Goal: Task Accomplishment & Management: Manage account settings

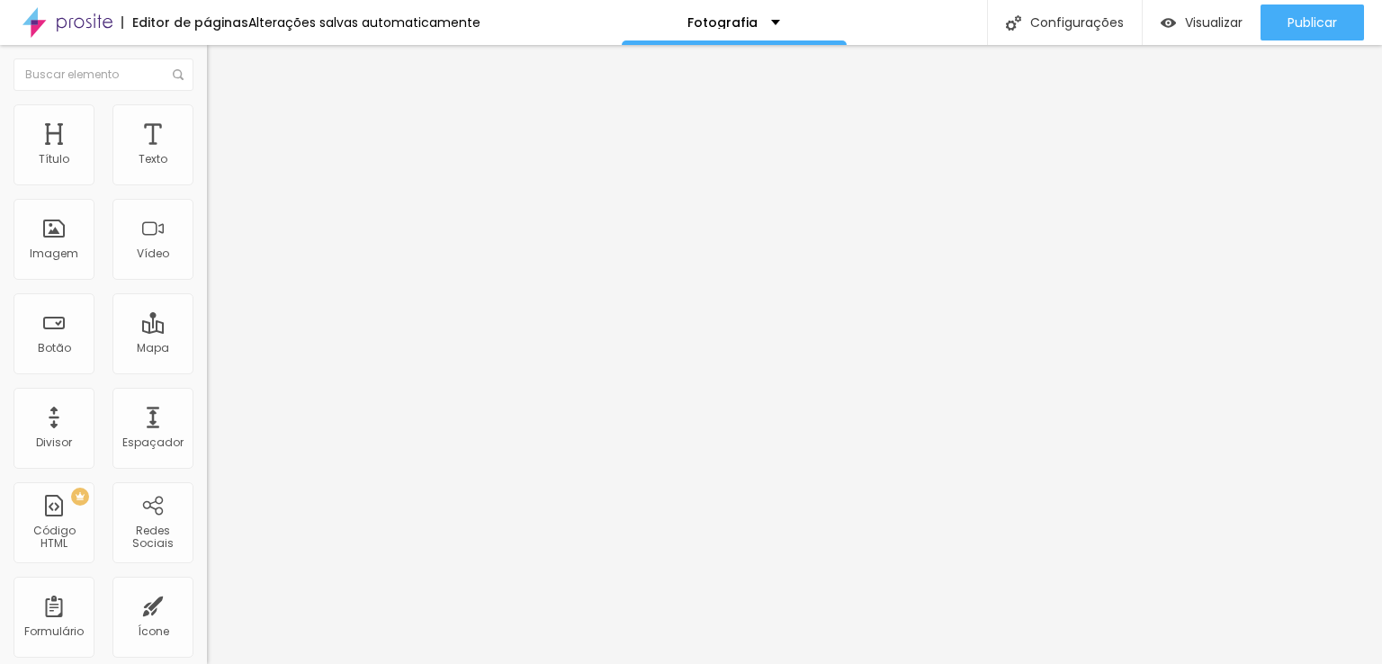
click at [223, 127] on span "Avançado" at bounding box center [252, 134] width 59 height 15
click at [207, 109] on img at bounding box center [215, 112] width 16 height 16
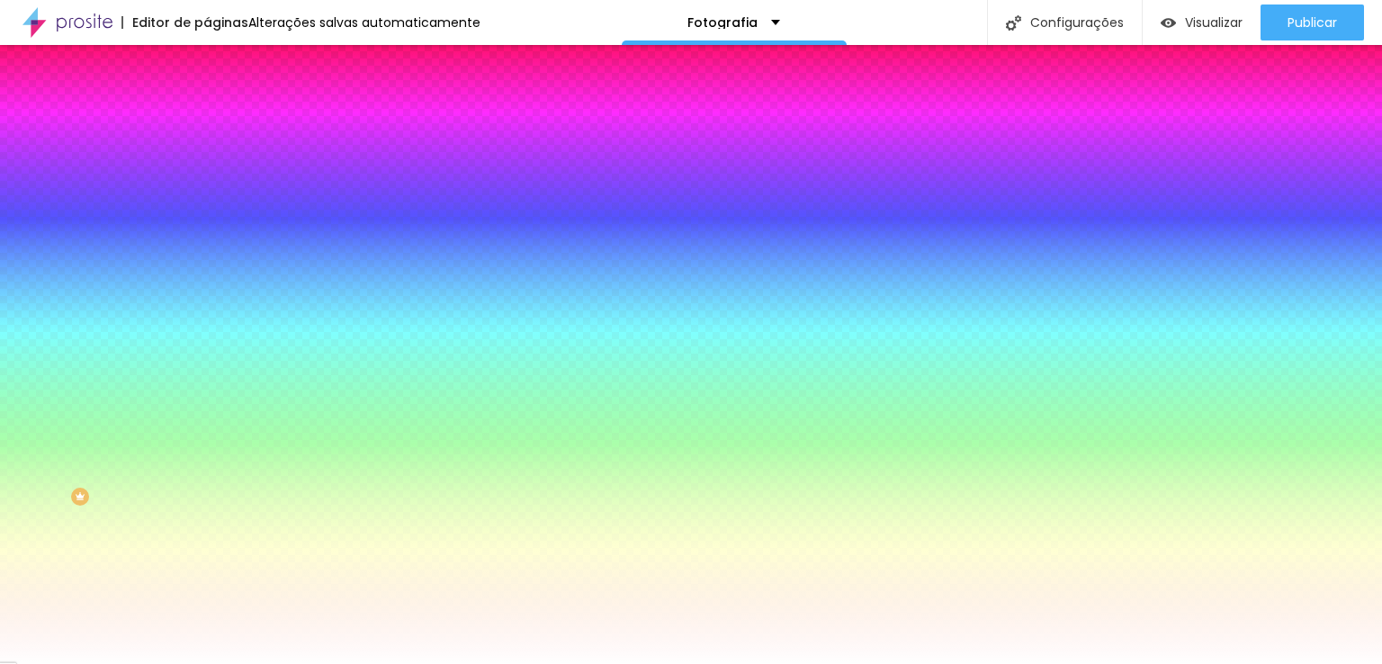
click at [207, 179] on input "#FFFFFF" at bounding box center [315, 181] width 216 height 18
click at [207, 151] on div "Cor de fundo" at bounding box center [310, 145] width 207 height 11
click at [207, 177] on input "#FFFFFF" at bounding box center [315, 181] width 216 height 18
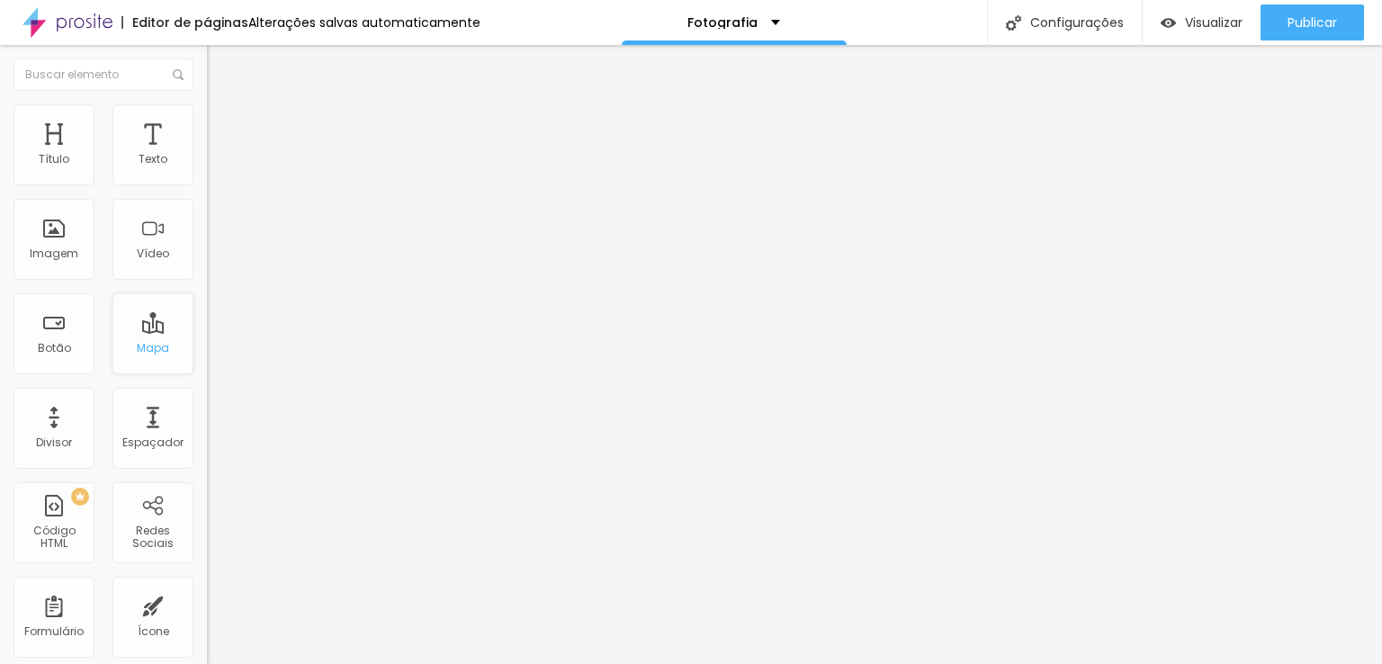
click at [139, 335] on div "Mapa" at bounding box center [152, 333] width 81 height 81
click at [138, 335] on div "Mapa" at bounding box center [152, 333] width 81 height 81
click at [85, 76] on input "text" at bounding box center [103, 74] width 180 height 32
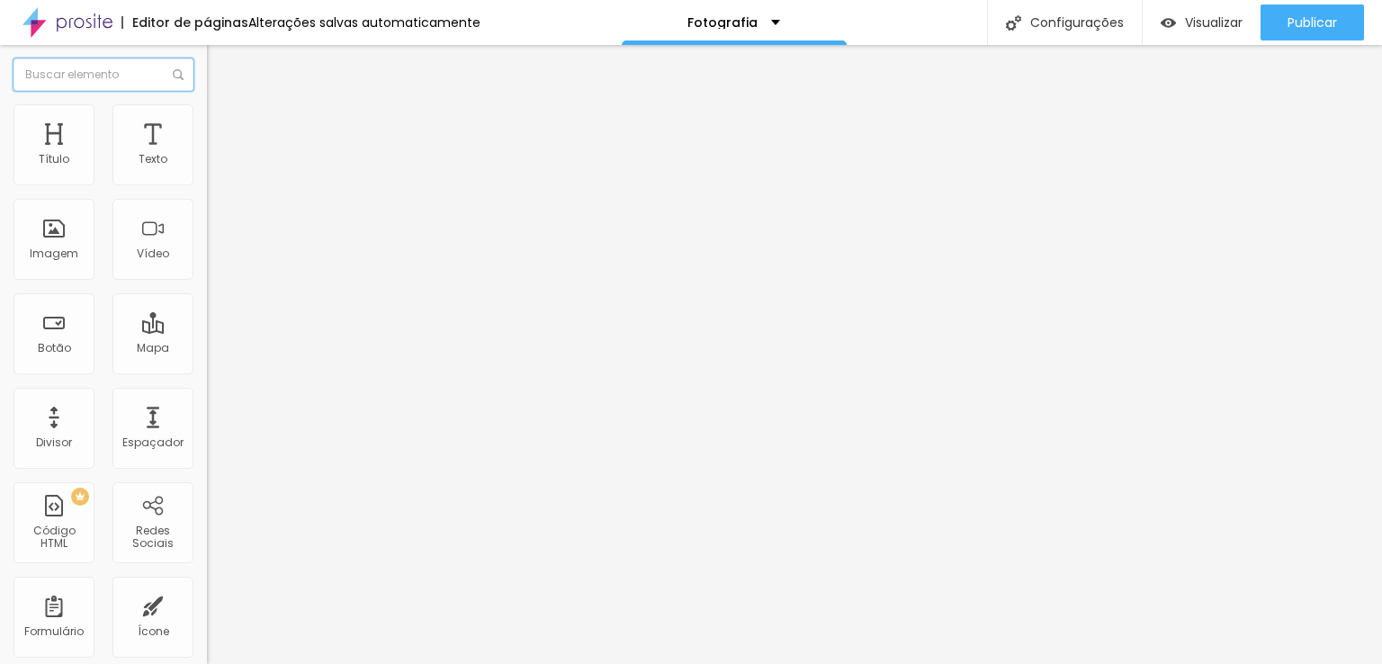
type input "a"
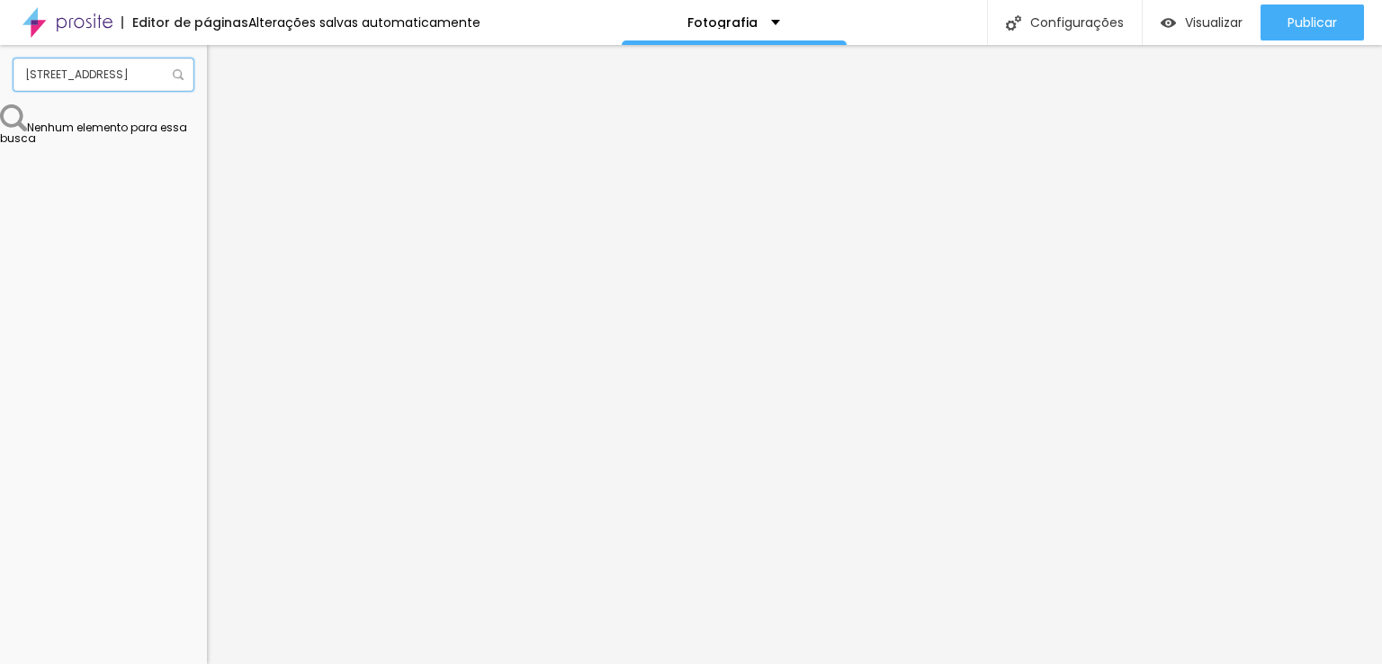
type input "Av Paulista, 877"
drag, startPoint x: 99, startPoint y: 203, endPoint x: 0, endPoint y: 199, distance: 99.1
click at [207, 199] on div "Endereço Alboom Alinhamento 15 Zoom" at bounding box center [310, 320] width 207 height 360
type input "Av Paulista, 877"
click at [207, 155] on span "Trocar imagem" at bounding box center [256, 146] width 98 height 15
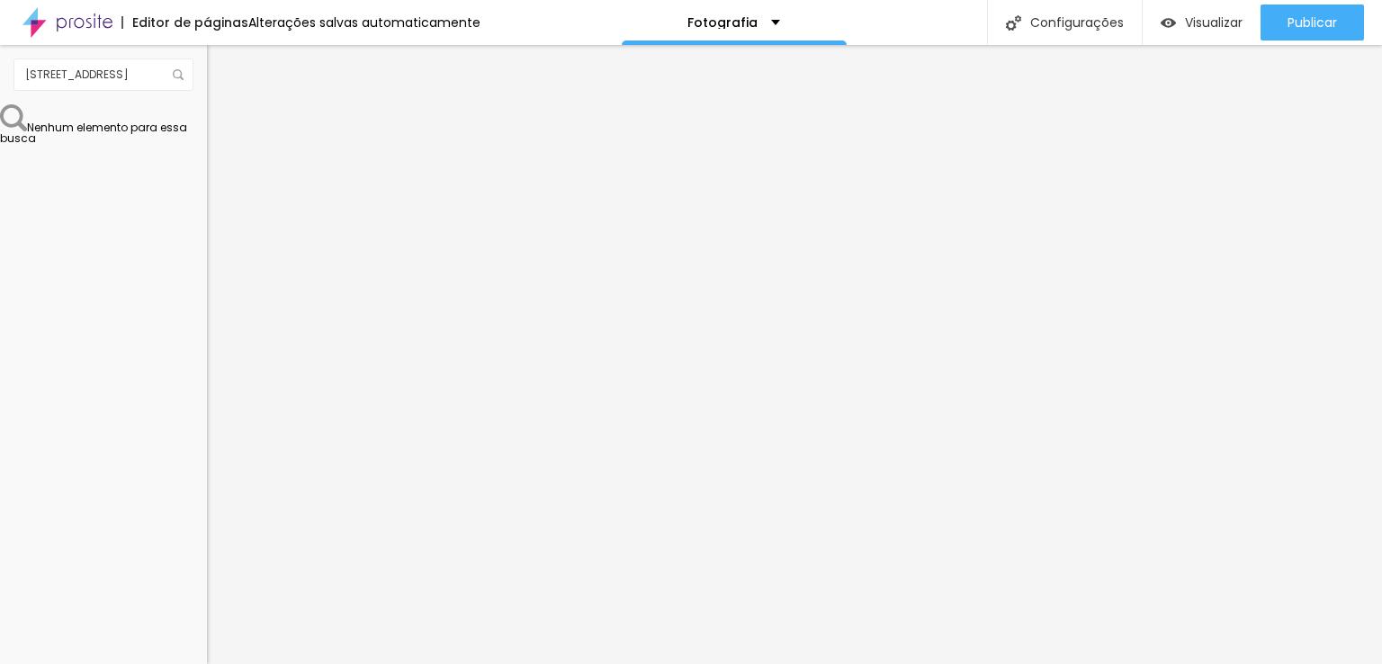
click at [207, 228] on img at bounding box center [213, 221] width 13 height 13
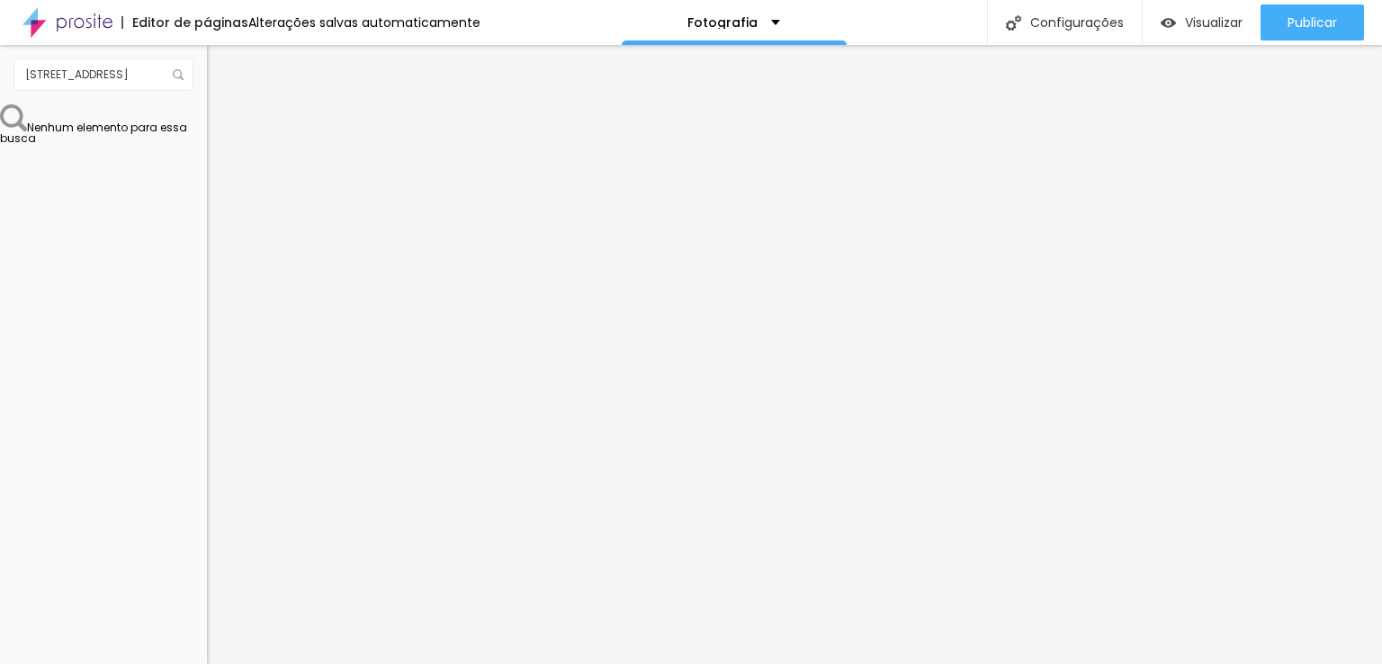
click at [207, 244] on div at bounding box center [310, 236] width 207 height 14
click at [207, 282] on span "16:9 Cinema" at bounding box center [241, 273] width 68 height 15
click at [207, 320] on span "Quadrado" at bounding box center [236, 312] width 58 height 15
click at [207, 155] on span "Trocar imagem" at bounding box center [256, 146] width 98 height 15
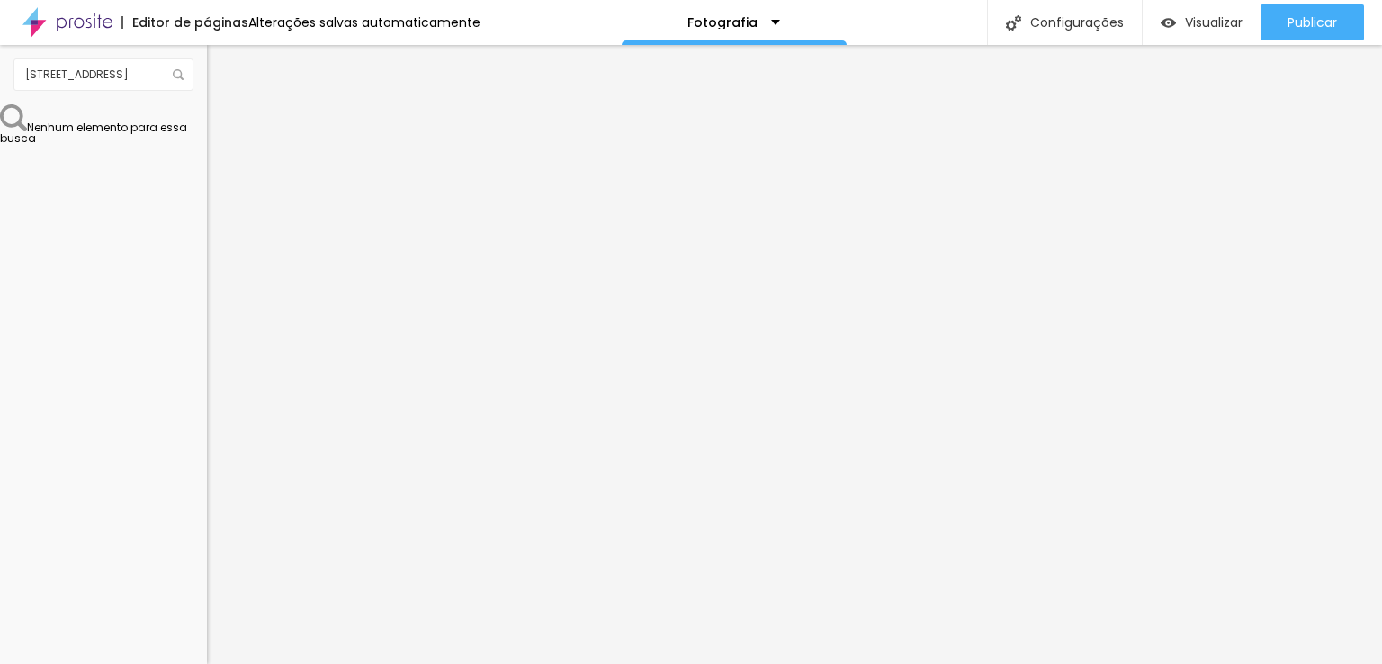
click at [207, 282] on span "16:9 Cinema" at bounding box center [241, 273] width 68 height 15
click at [207, 319] on div "Quadrado 1:1" at bounding box center [310, 313] width 207 height 11
click at [207, 292] on span "Cinema" at bounding box center [229, 284] width 45 height 15
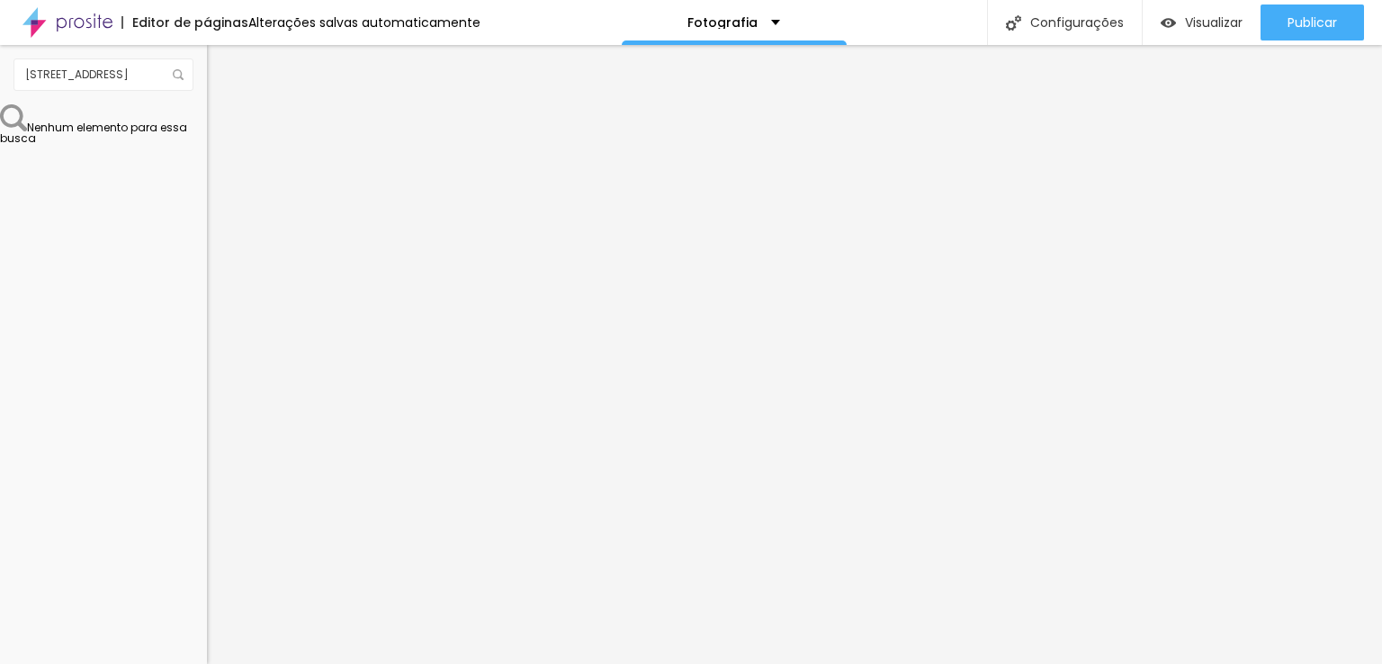
click at [207, 155] on span "Trocar imagem" at bounding box center [256, 146] width 98 height 15
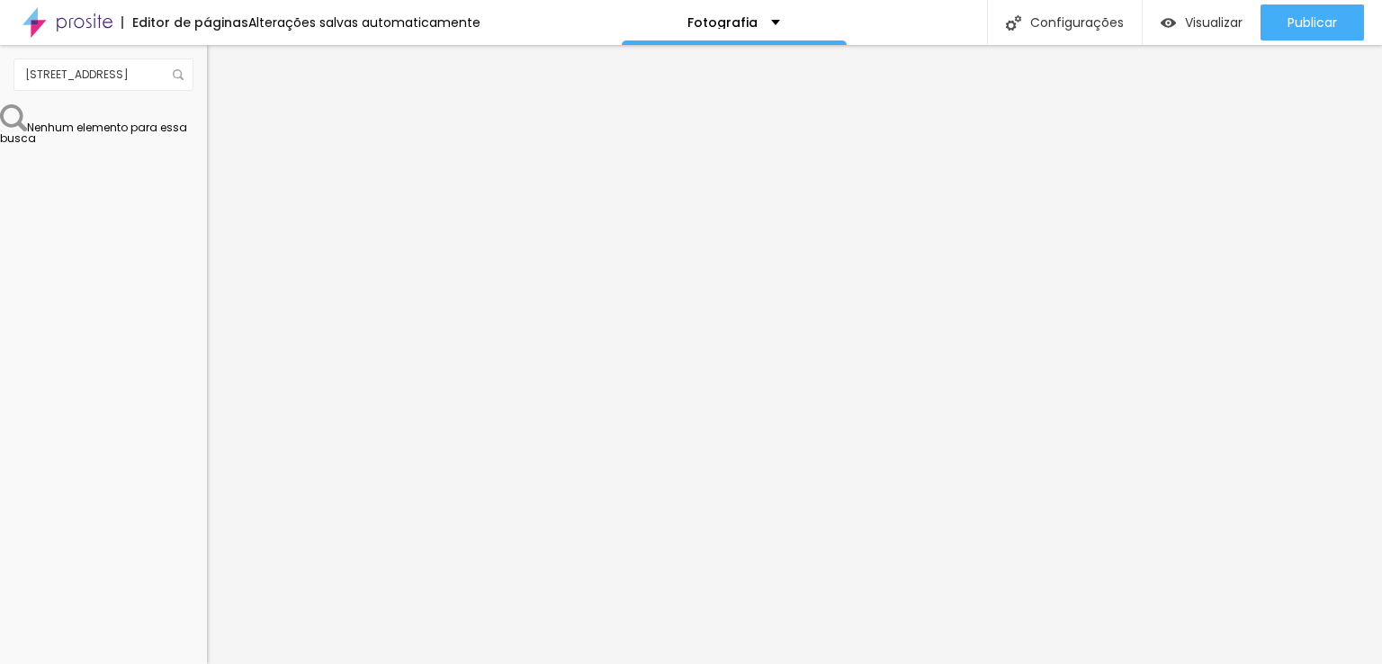
click at [207, 282] on span "16:9 Cinema" at bounding box center [241, 273] width 68 height 15
click at [207, 310] on span "Padrão" at bounding box center [227, 301] width 40 height 15
click at [207, 282] on span "4:3 Padrão" at bounding box center [236, 273] width 59 height 15
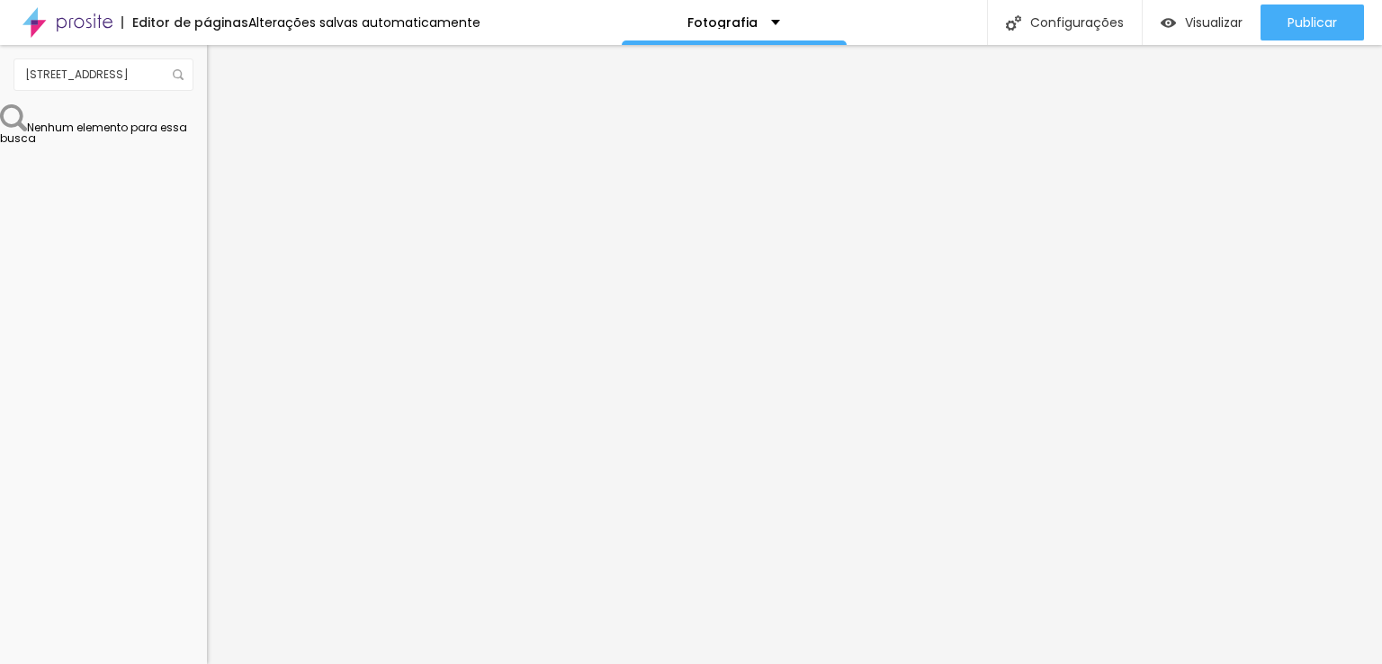
click at [207, 320] on span "Quadrado" at bounding box center [236, 312] width 58 height 15
click at [207, 331] on span "Original" at bounding box center [228, 323] width 43 height 15
click at [207, 282] on span "1:1 Quadrado" at bounding box center [242, 273] width 71 height 15
click at [207, 331] on span "Original" at bounding box center [228, 323] width 43 height 15
click at [207, 155] on span "Trocar imagem" at bounding box center [256, 146] width 98 height 15
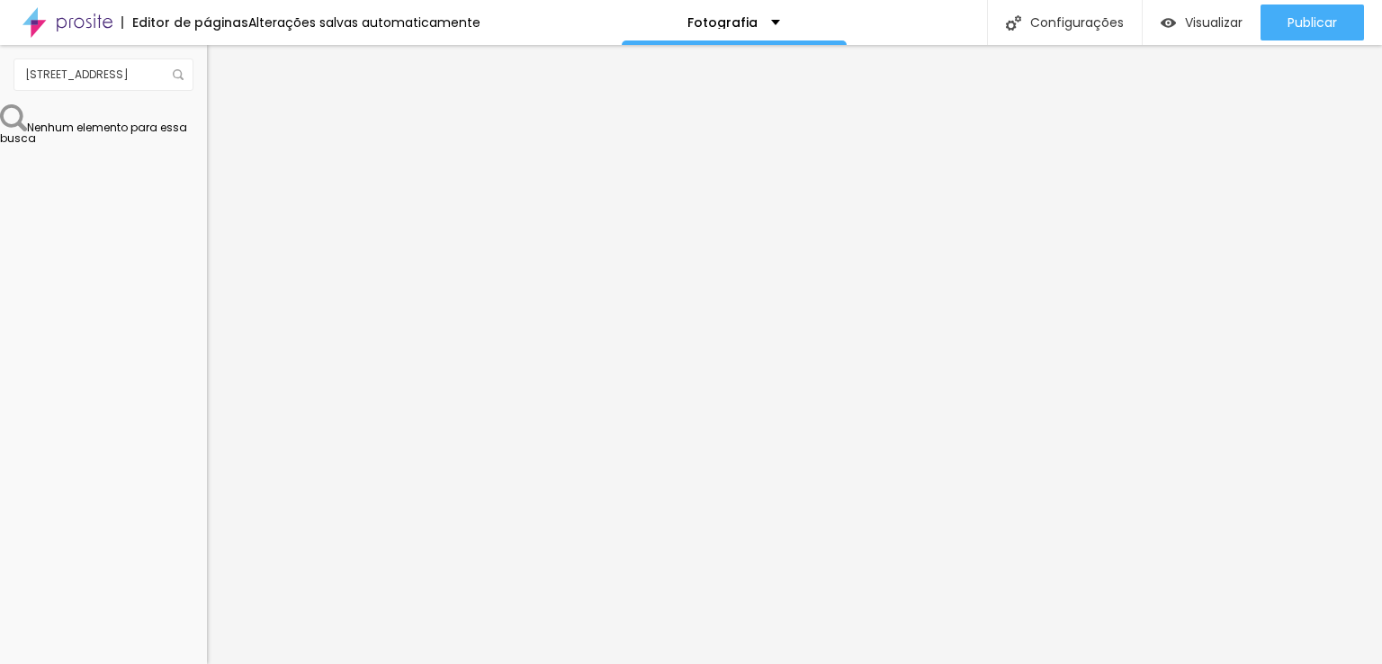
click at [207, 155] on span "Trocar imagem" at bounding box center [256, 146] width 98 height 15
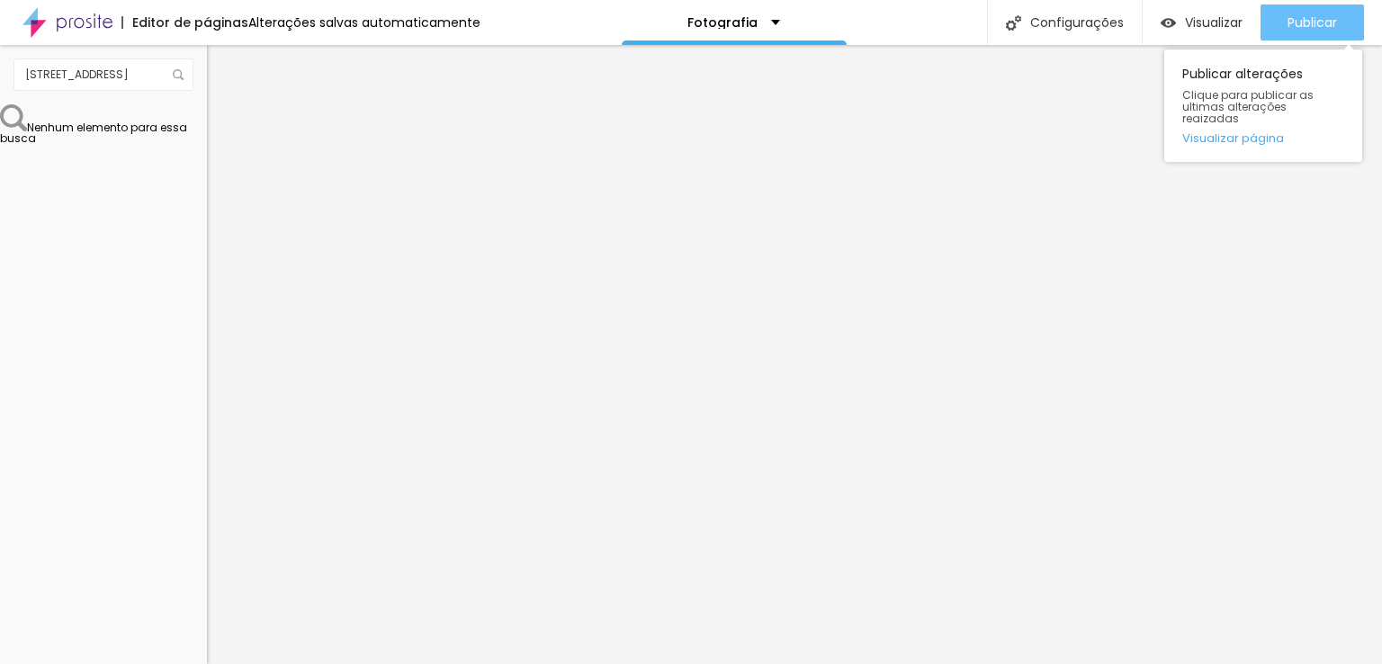
click at [1319, 18] on span "Publicar" at bounding box center [1312, 22] width 49 height 14
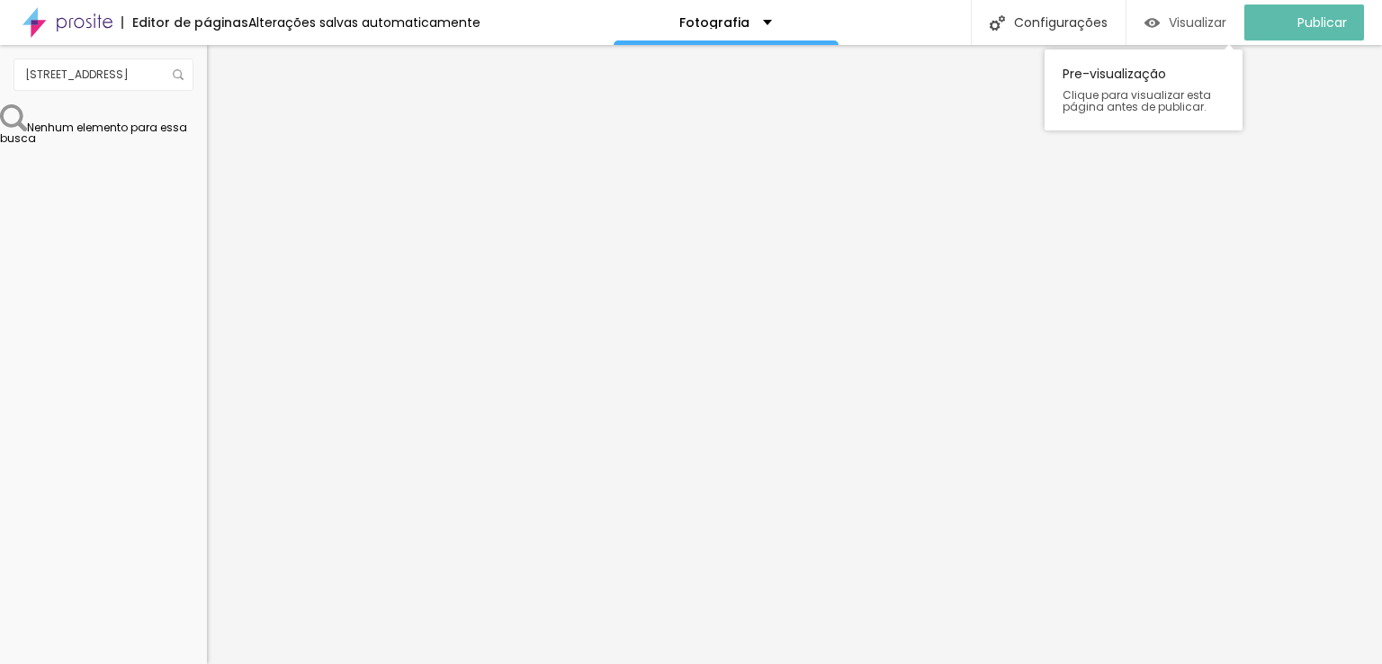
click at [1160, 19] on img "button" at bounding box center [1151, 22] width 15 height 15
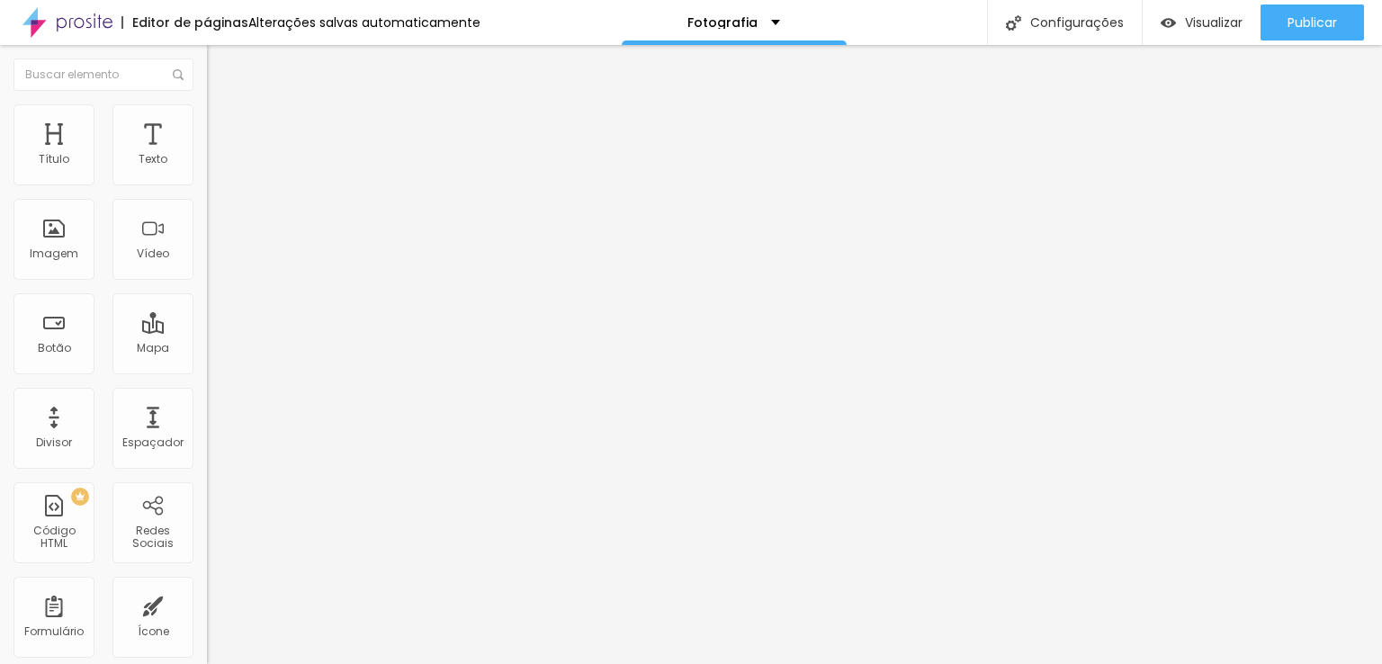
click at [207, 155] on span "Trocar imagem" at bounding box center [256, 146] width 98 height 15
drag, startPoint x: 342, startPoint y: 264, endPoint x: 333, endPoint y: 261, distance: 9.4
click at [207, 177] on img at bounding box center [213, 172] width 13 height 13
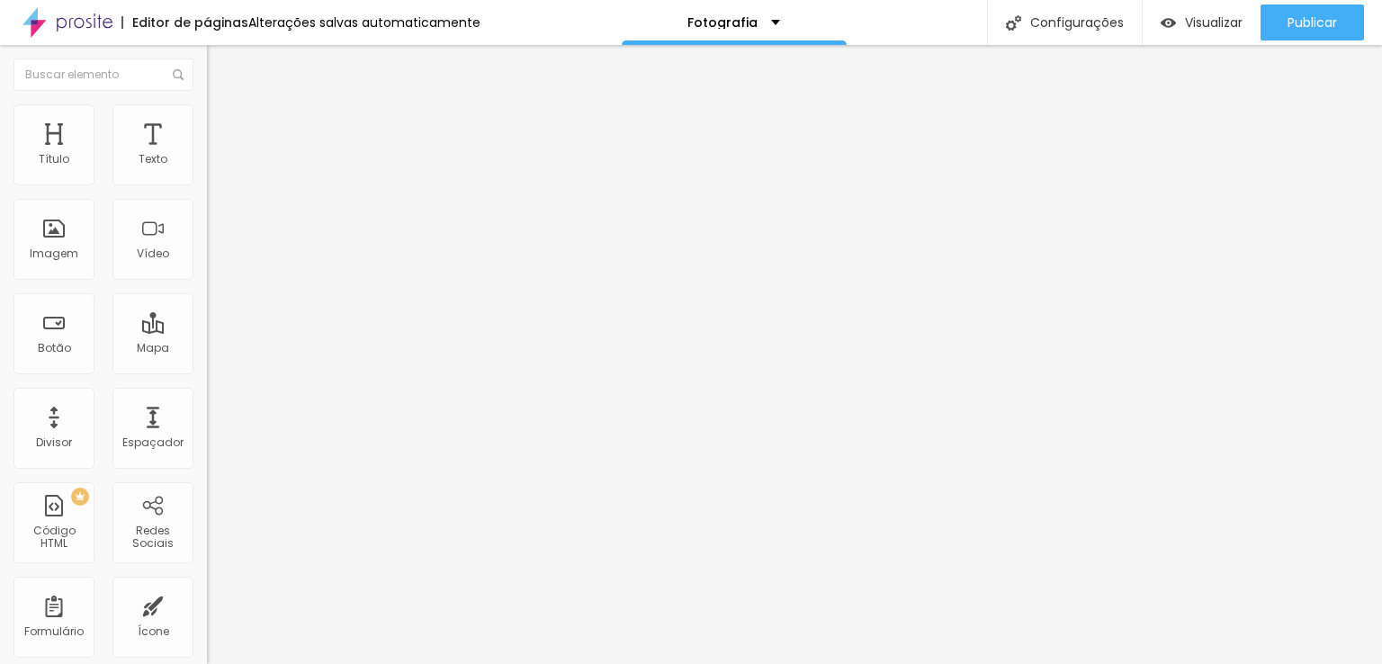
click at [207, 180] on img at bounding box center [213, 186] width 13 height 13
click at [207, 164] on img at bounding box center [213, 157] width 13 height 13
click at [207, 113] on li "Estilo" at bounding box center [310, 113] width 207 height 18
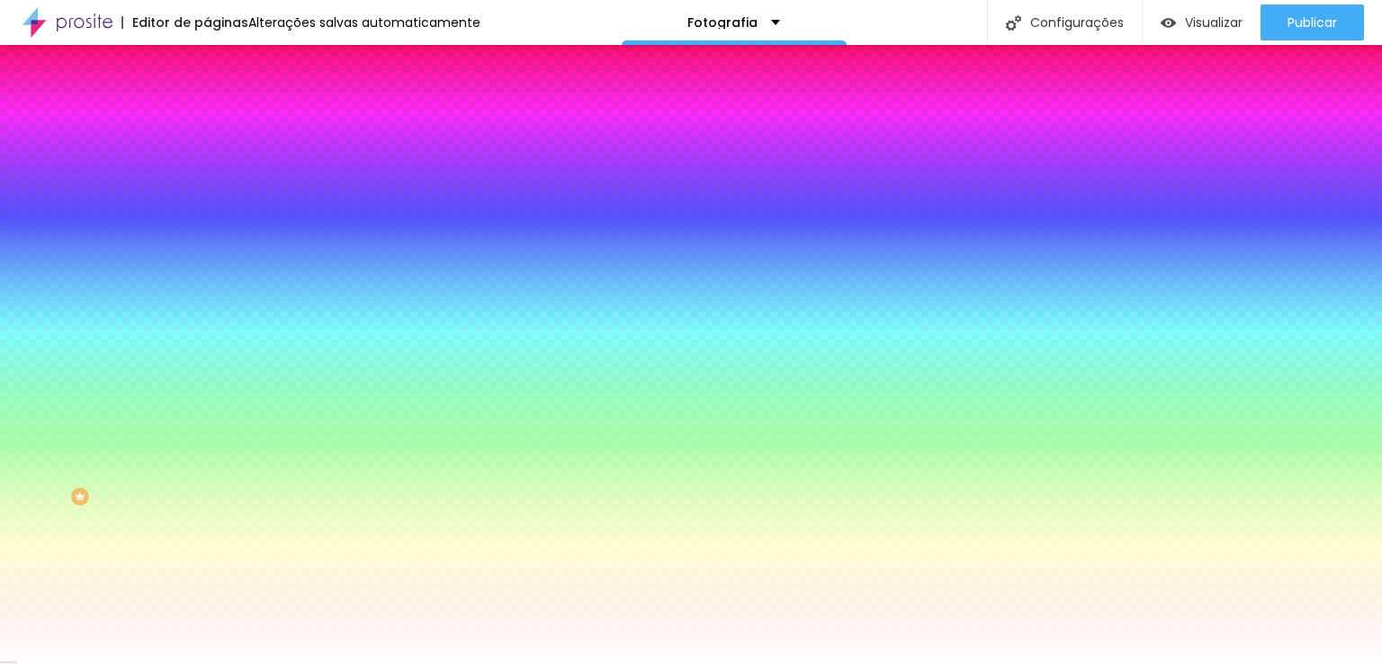
click at [207, 122] on img at bounding box center [215, 130] width 16 height 16
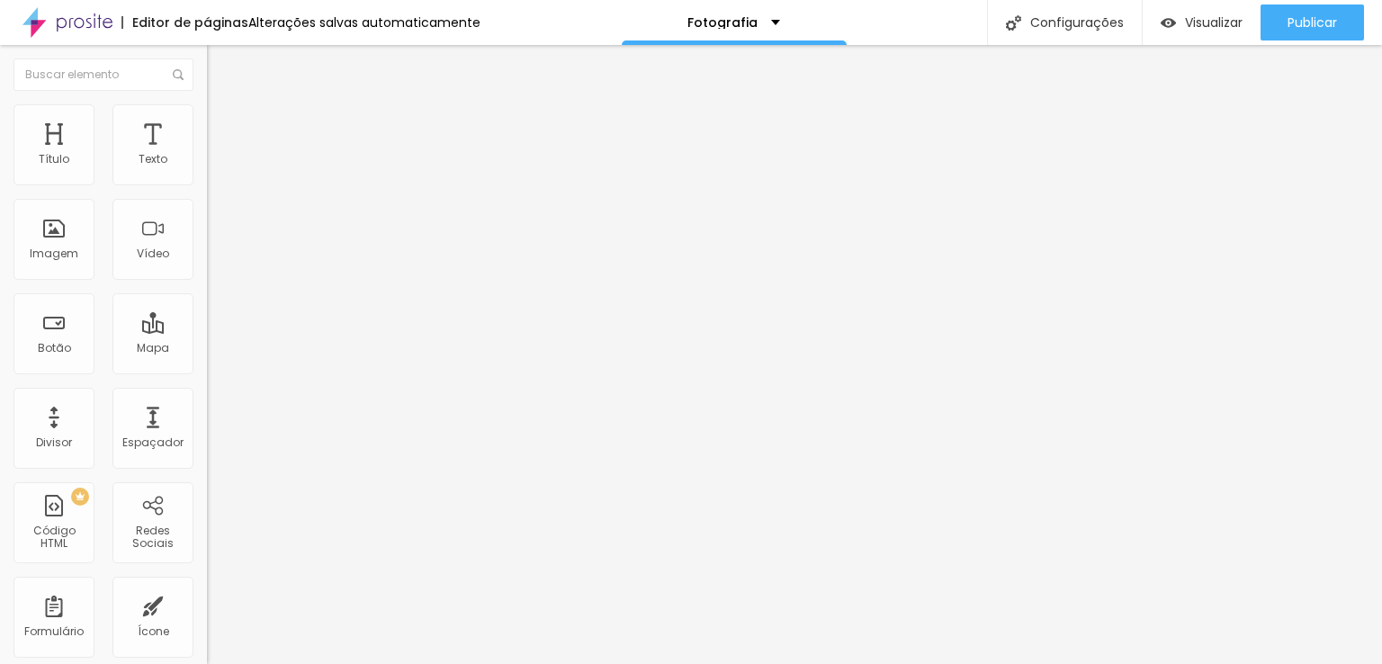
type input "15"
type input "10"
drag, startPoint x: 76, startPoint y: 177, endPoint x: 56, endPoint y: 177, distance: 19.8
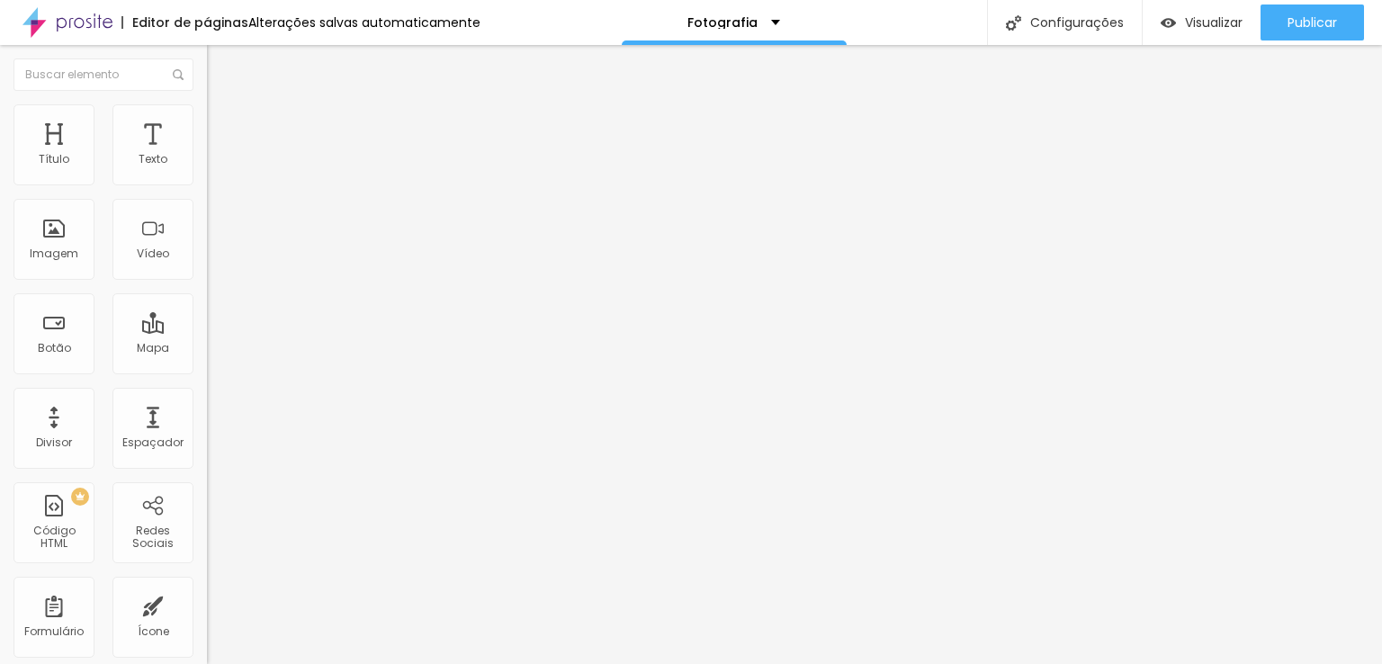
click at [207, 349] on input "range" at bounding box center [265, 356] width 116 height 14
type input "15"
type input "20"
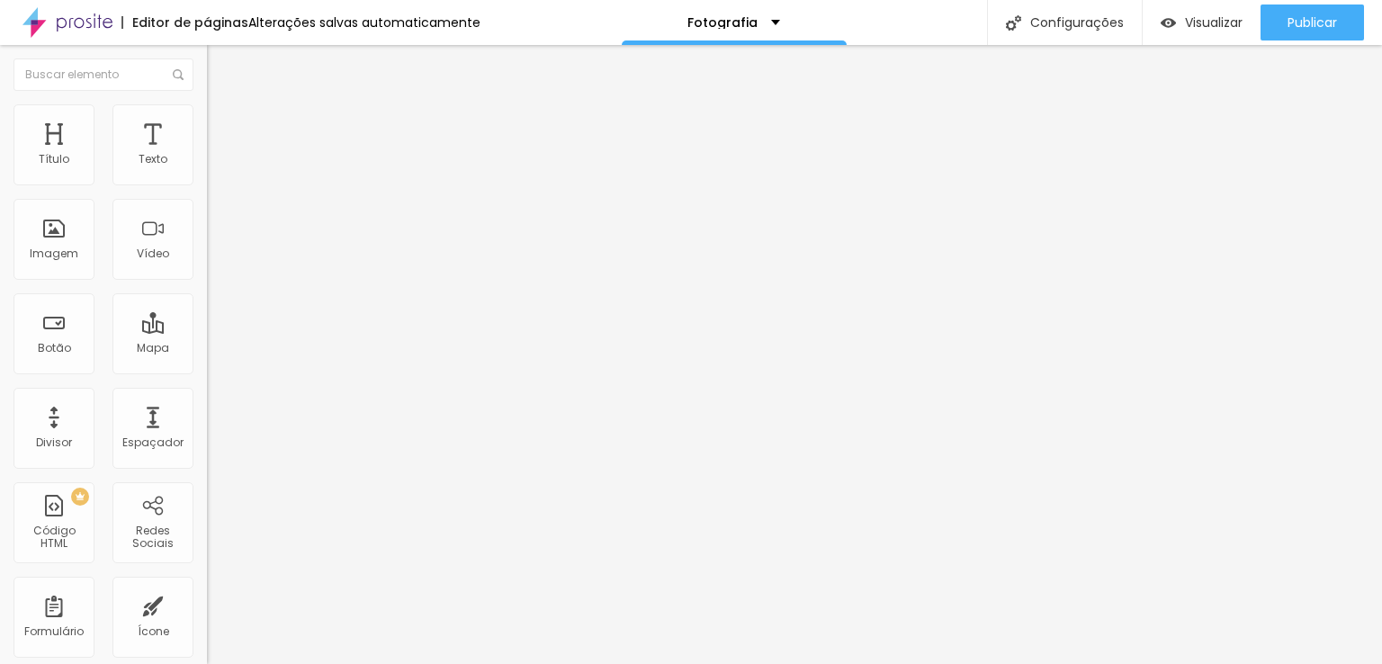
type input "25"
type input "30"
type input "40"
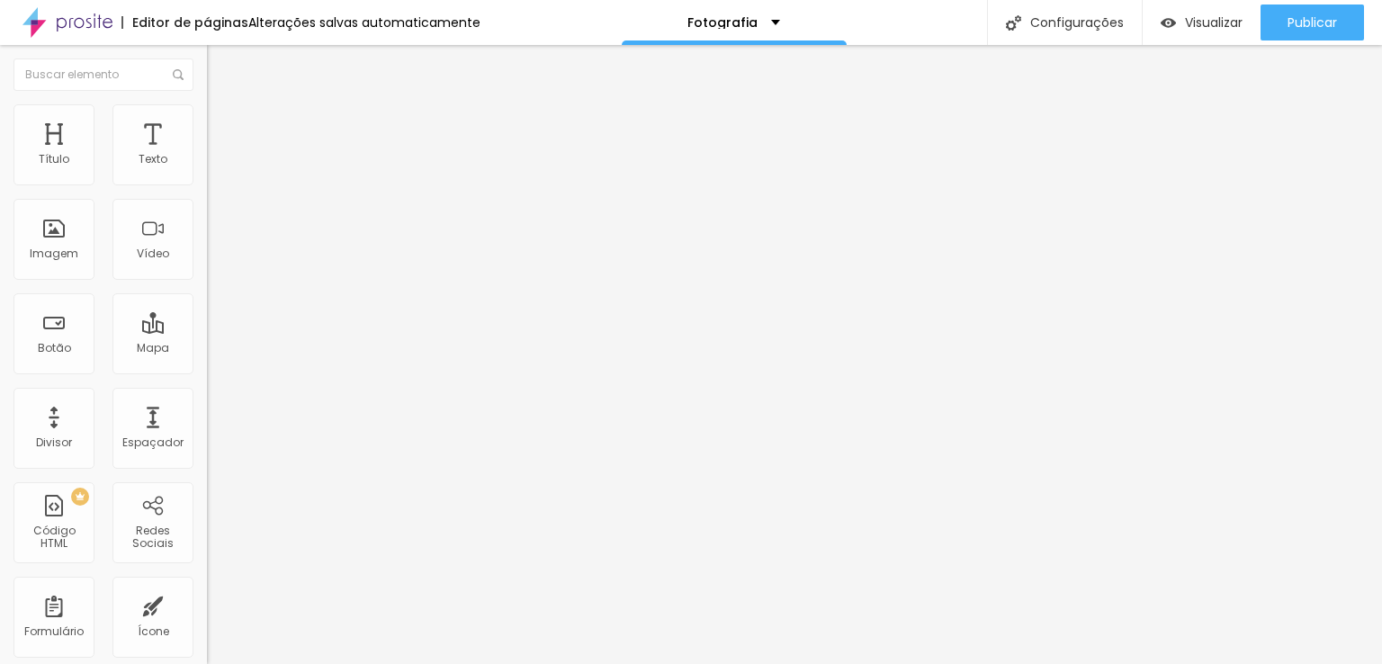
type input "40"
type input "45"
type input "50"
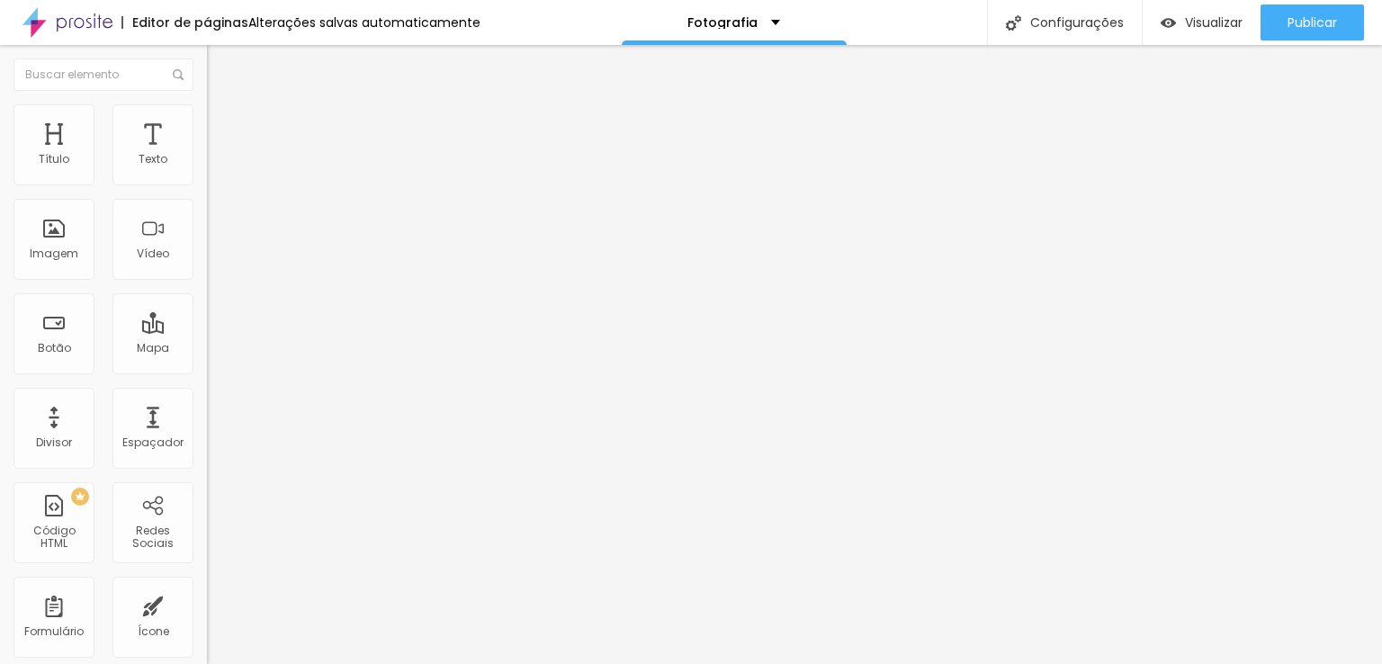
drag, startPoint x: 56, startPoint y: 177, endPoint x: 133, endPoint y: 175, distance: 77.4
click at [207, 349] on input "range" at bounding box center [265, 356] width 116 height 14
type input "45"
type input "40"
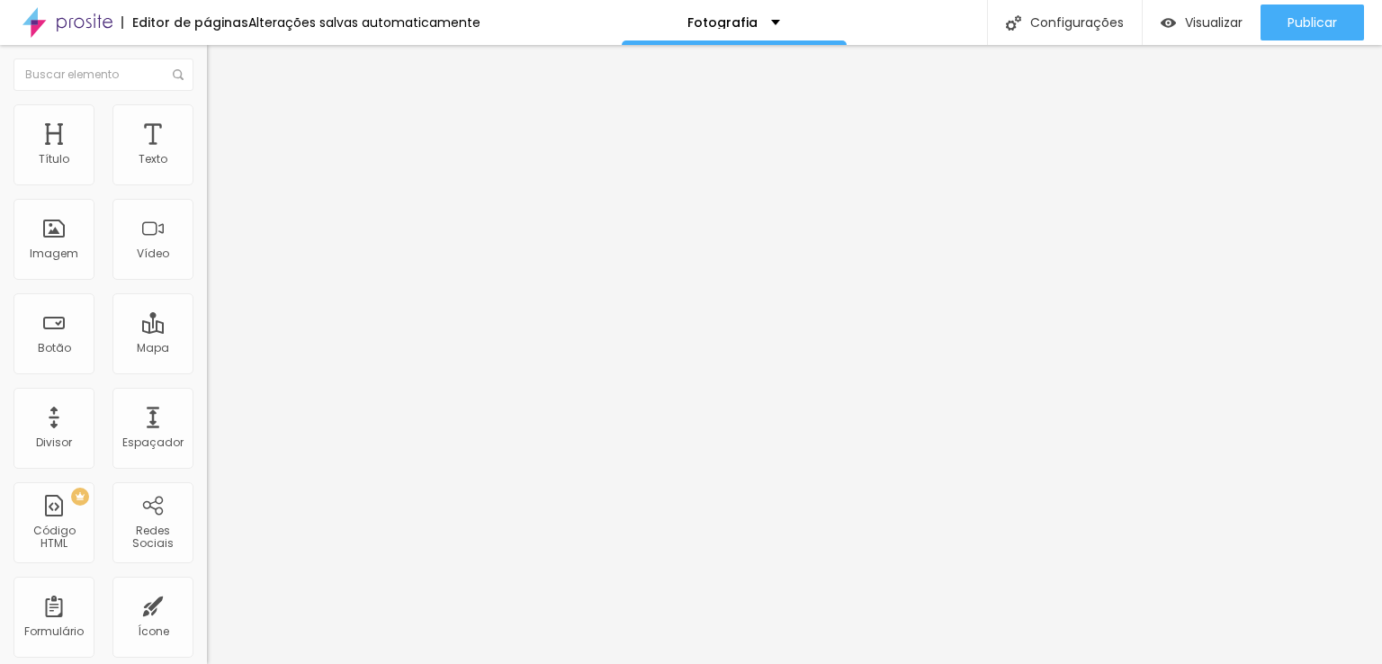
type input "40"
type input "35"
type input "30"
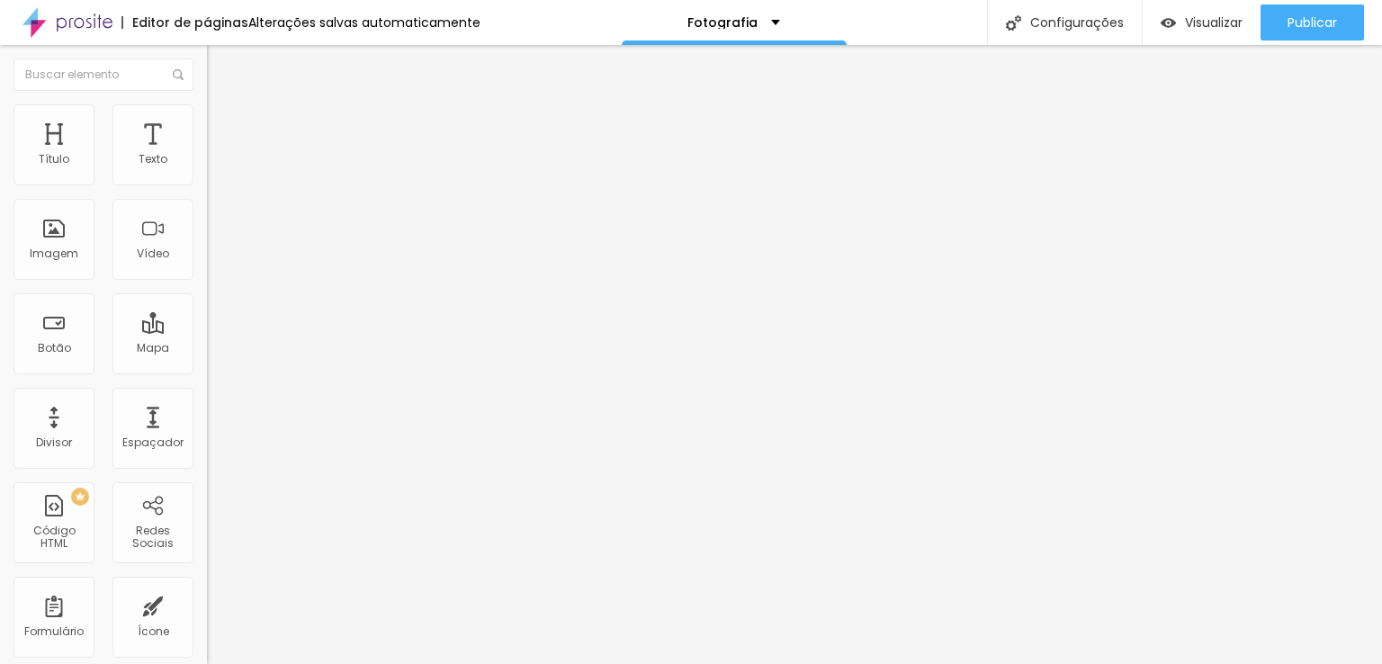
type input "35"
type input "40"
type input "45"
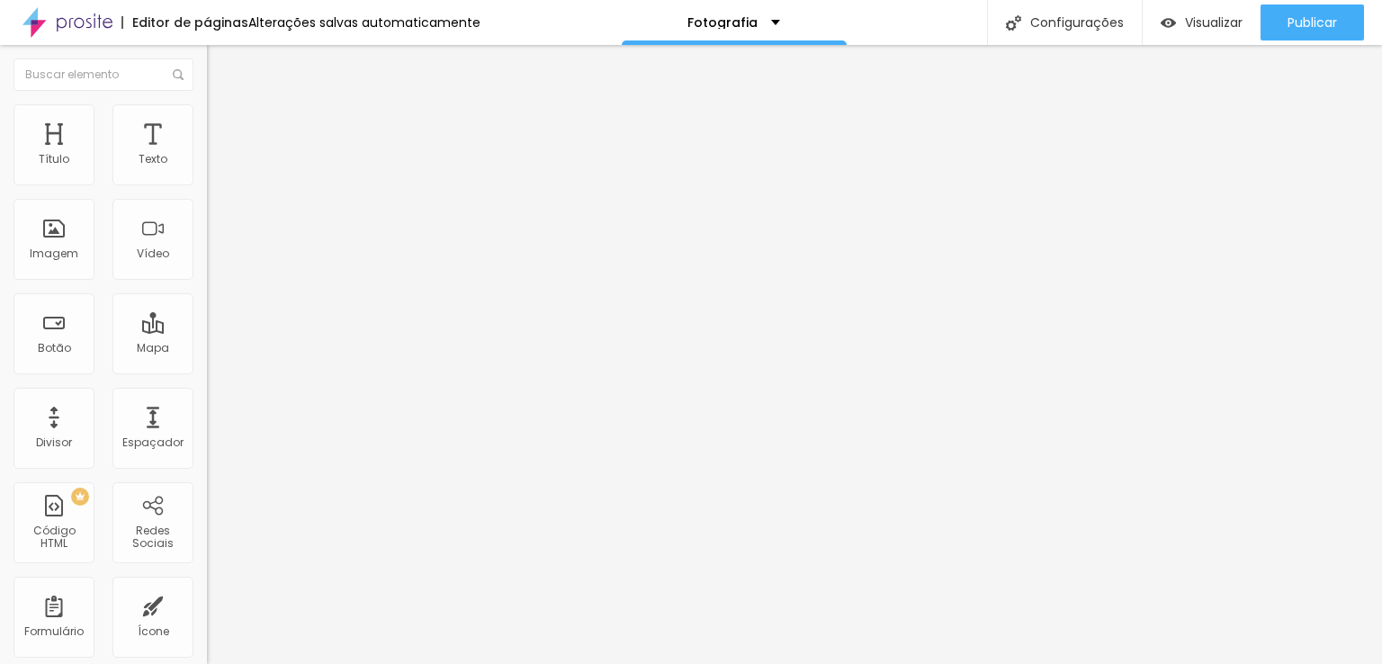
type input "45"
type input "50"
drag, startPoint x: 125, startPoint y: 175, endPoint x: 143, endPoint y: 169, distance: 18.8
click at [207, 349] on input "range" at bounding box center [265, 356] width 116 height 14
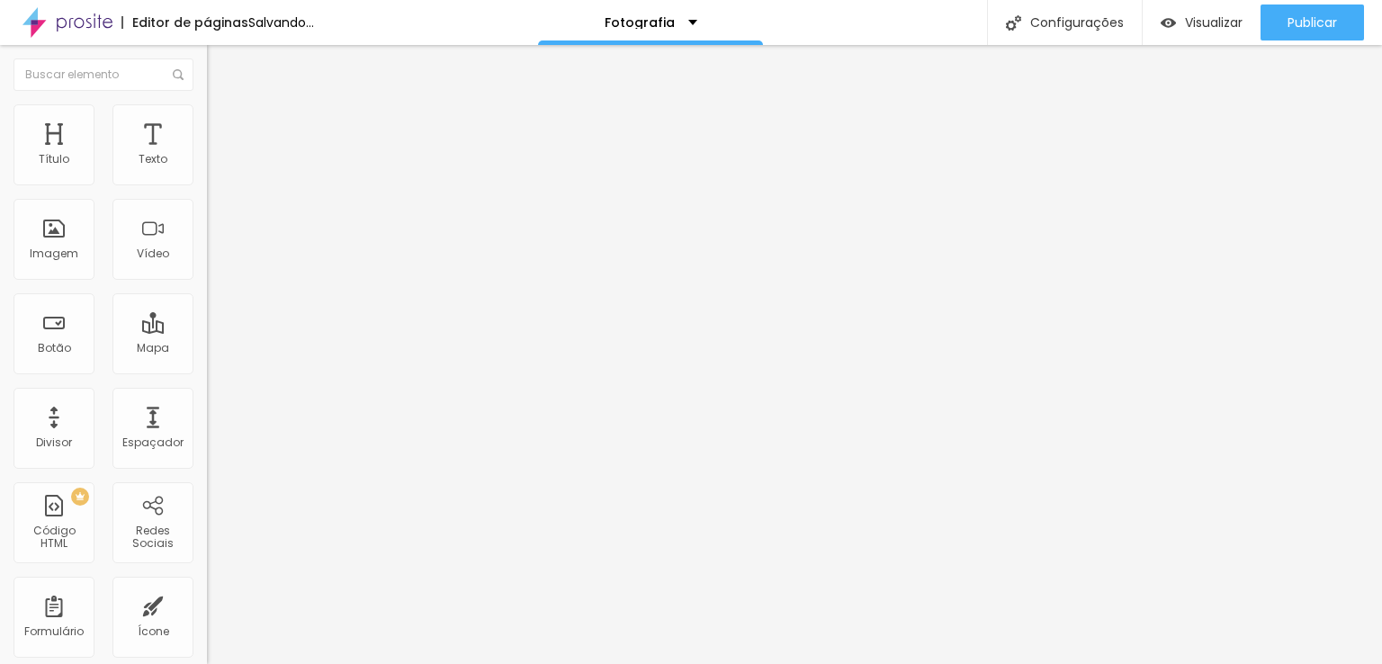
click at [207, 113] on img at bounding box center [215, 112] width 16 height 16
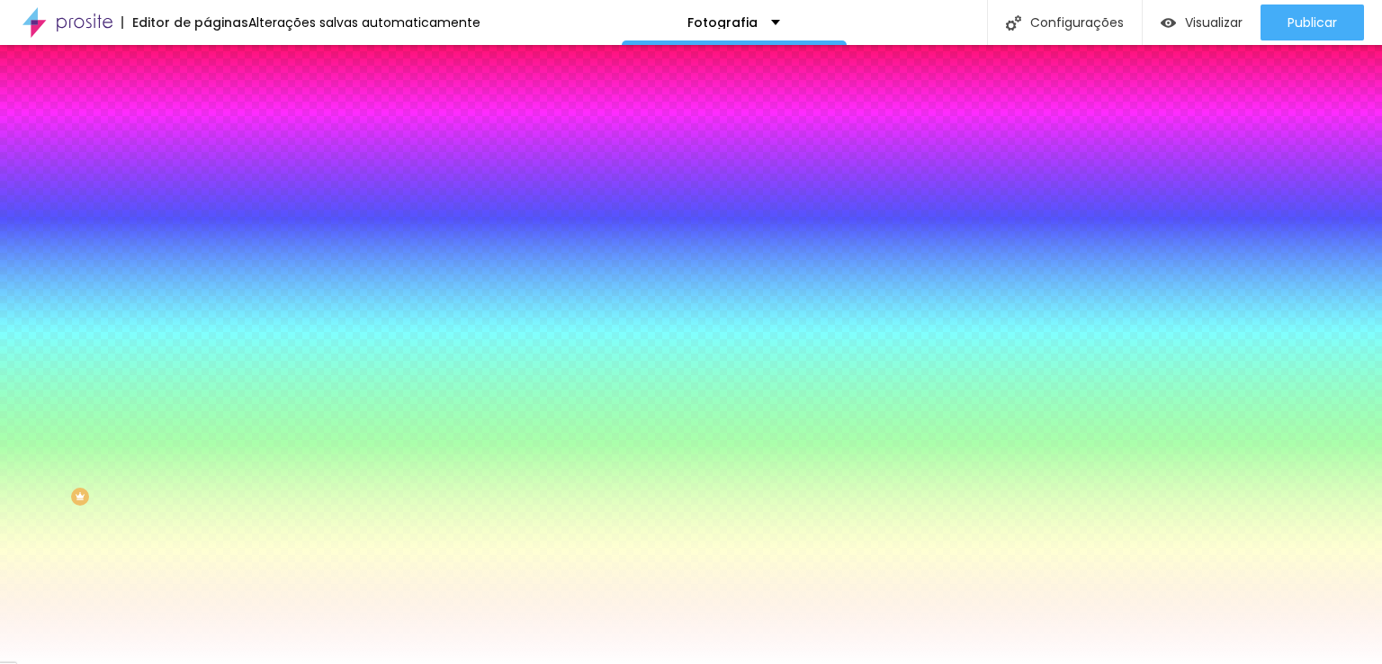
type input "8"
type input "56"
type input "67"
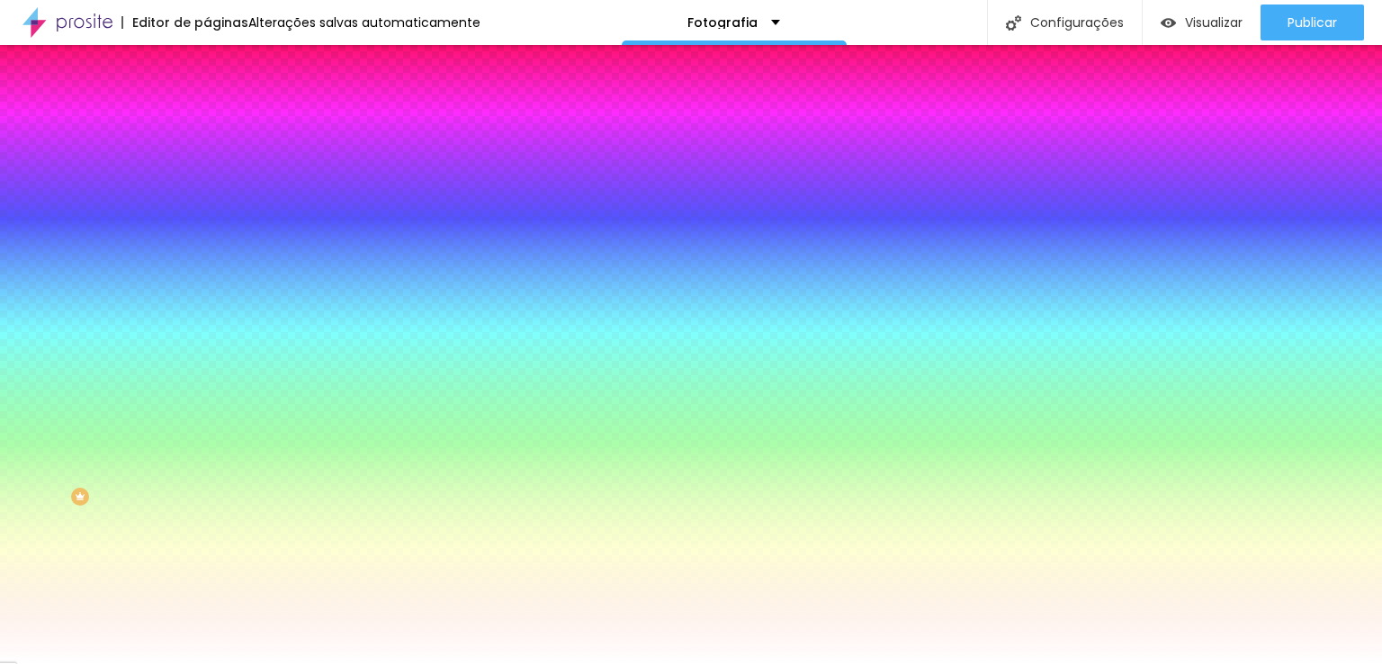
type input "67"
type input "71"
type input "73"
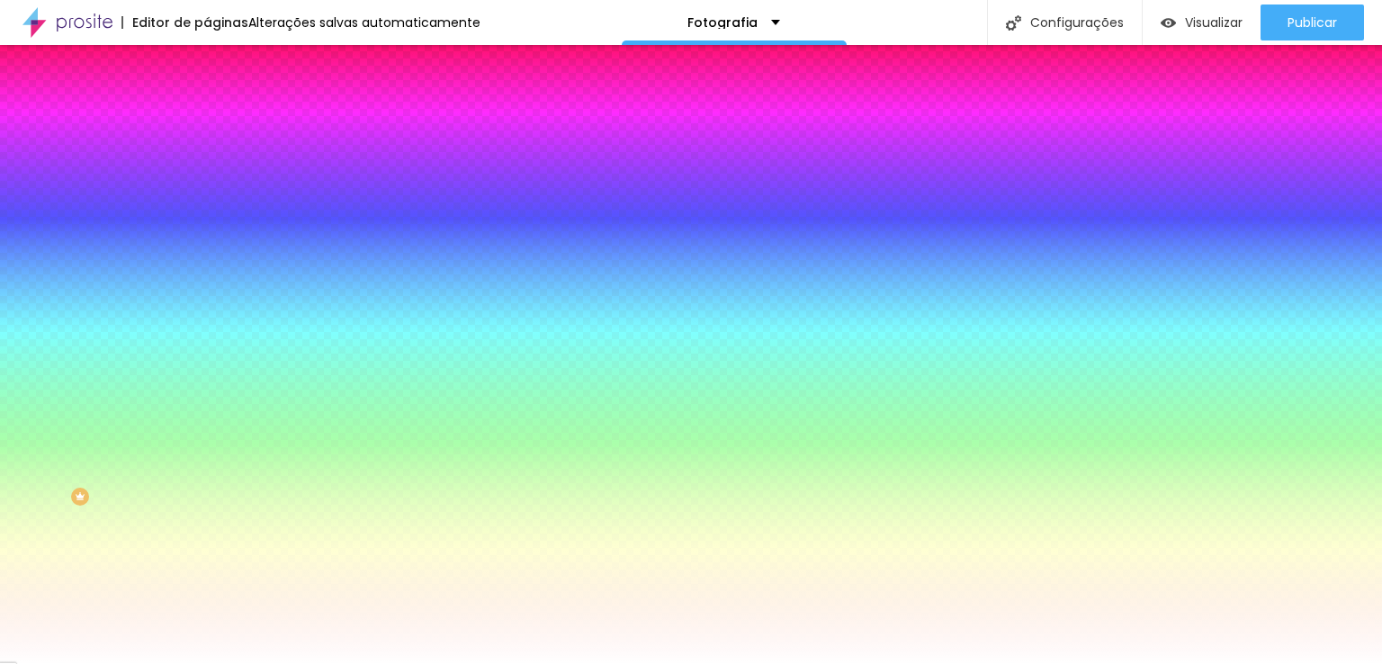
type input "74"
type input "75"
type input "100"
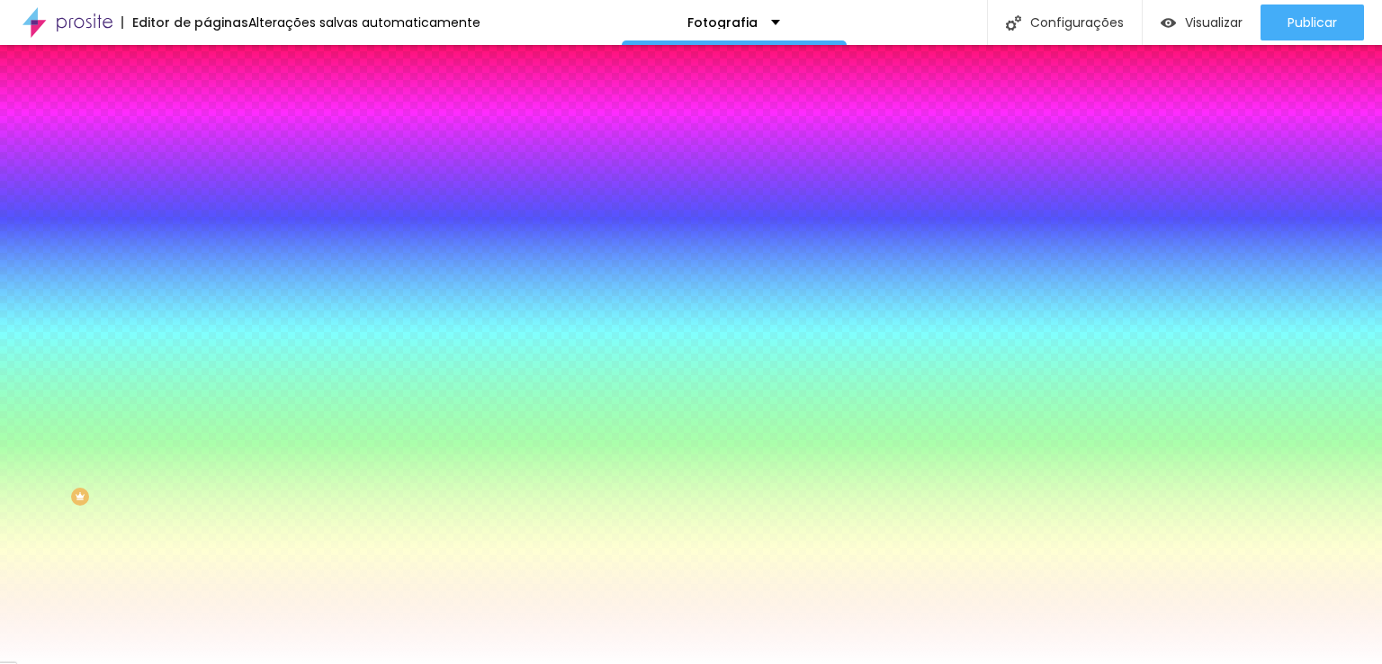
type input "100"
type input "120"
type input "96"
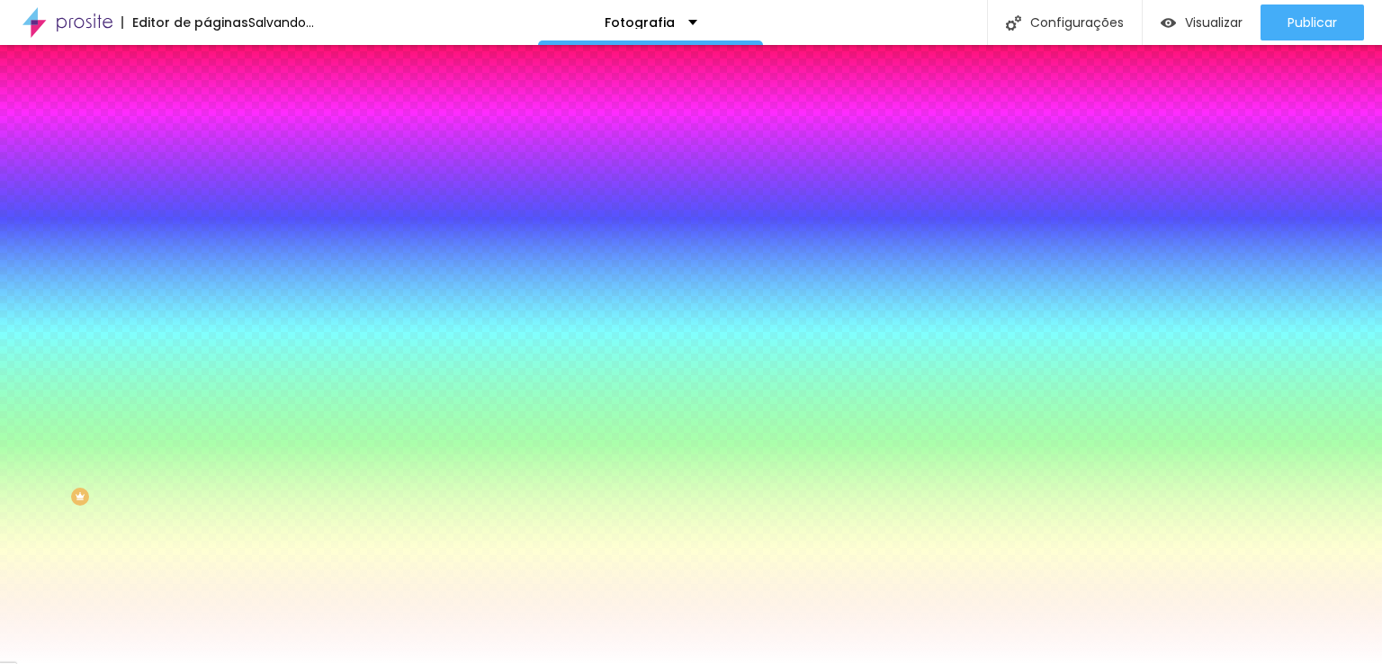
type input "0"
drag, startPoint x: 40, startPoint y: 223, endPoint x: 6, endPoint y: 214, distance: 34.5
click at [207, 399] on input "range" at bounding box center [265, 406] width 116 height 14
click at [207, 104] on li "Conteúdo" at bounding box center [310, 95] width 207 height 18
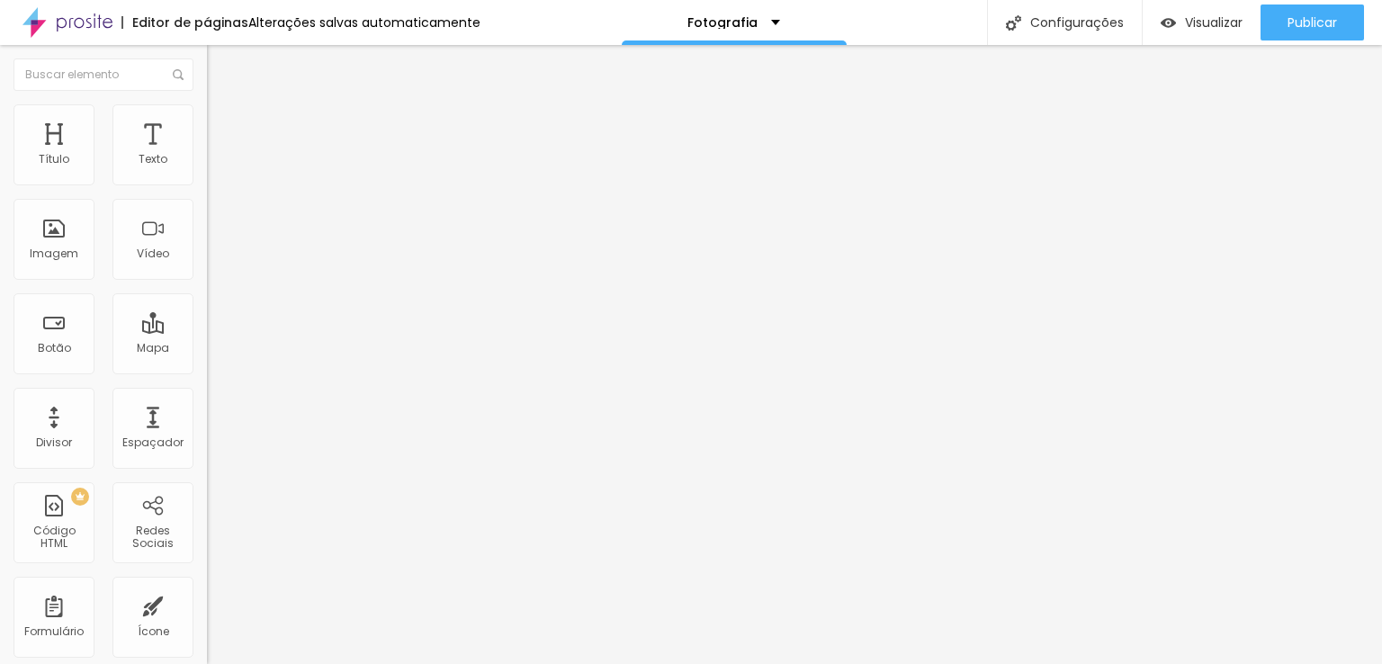
click at [207, 155] on span "Trocar imagem" at bounding box center [256, 146] width 98 height 15
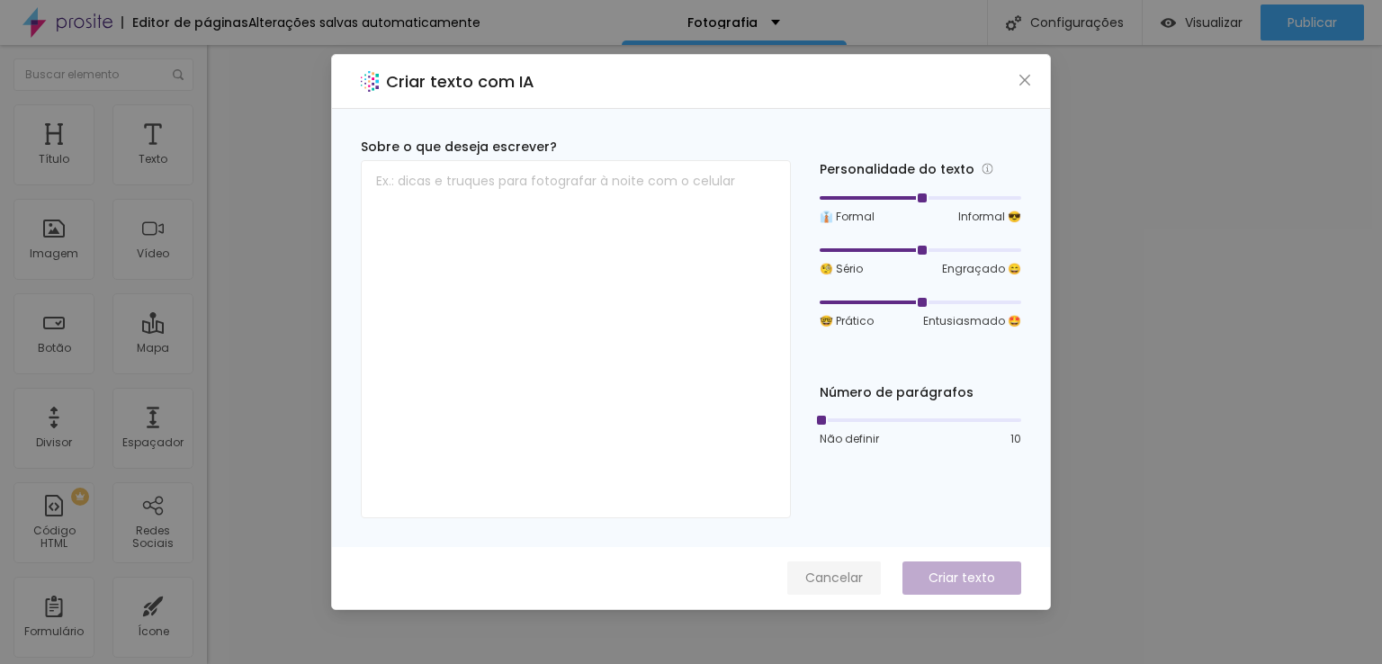
click at [839, 571] on span "Cancelar" at bounding box center [834, 578] width 58 height 19
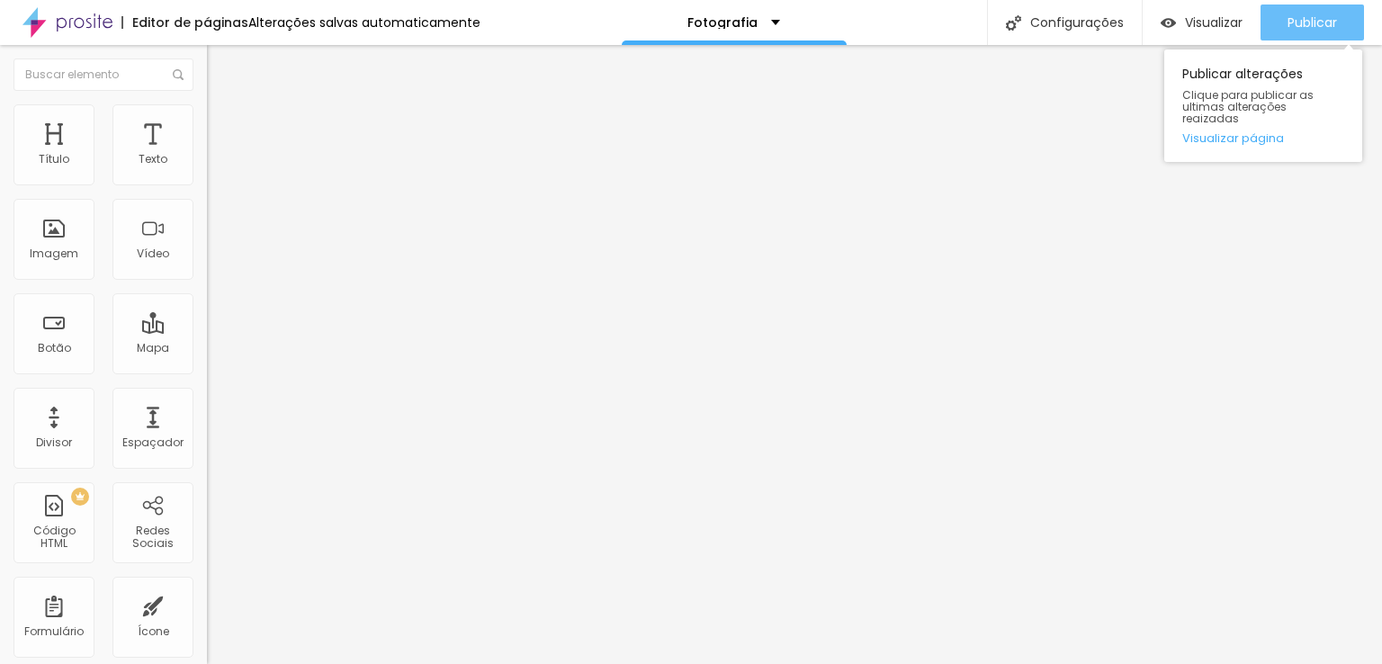
click at [1295, 17] on span "Publicar" at bounding box center [1312, 22] width 49 height 14
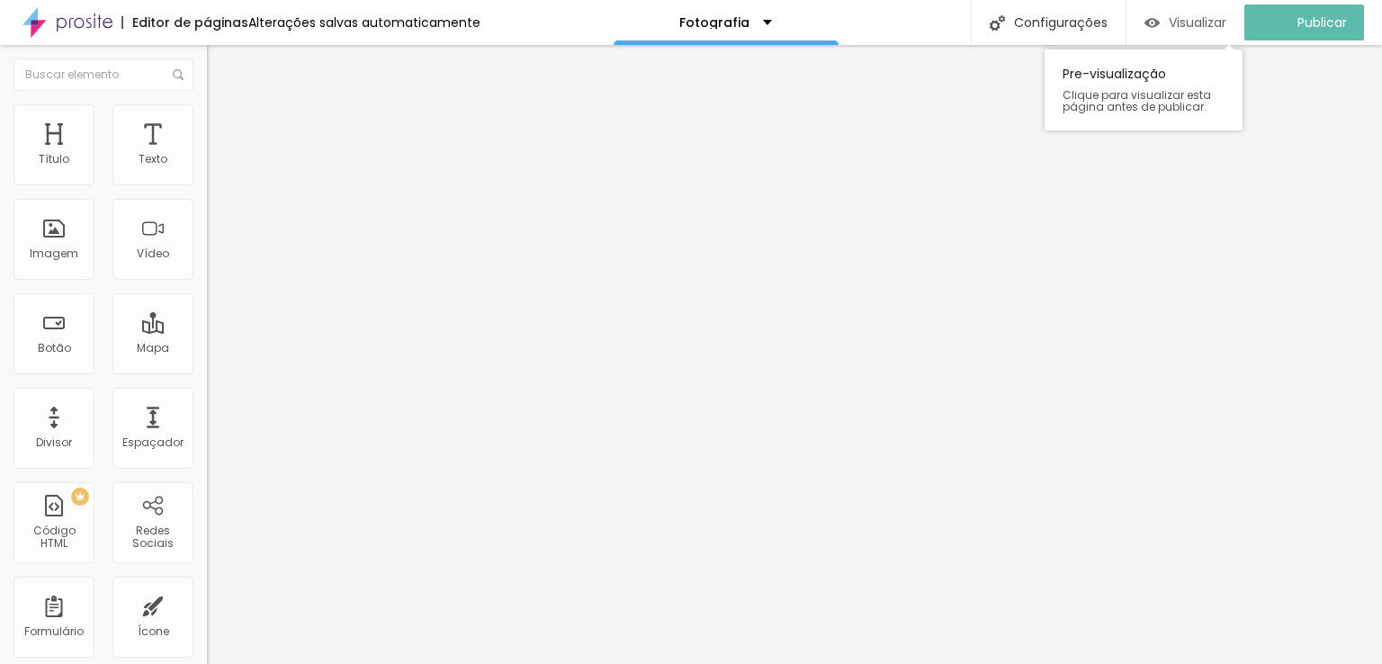
click at [1160, 19] on img "button" at bounding box center [1151, 22] width 15 height 15
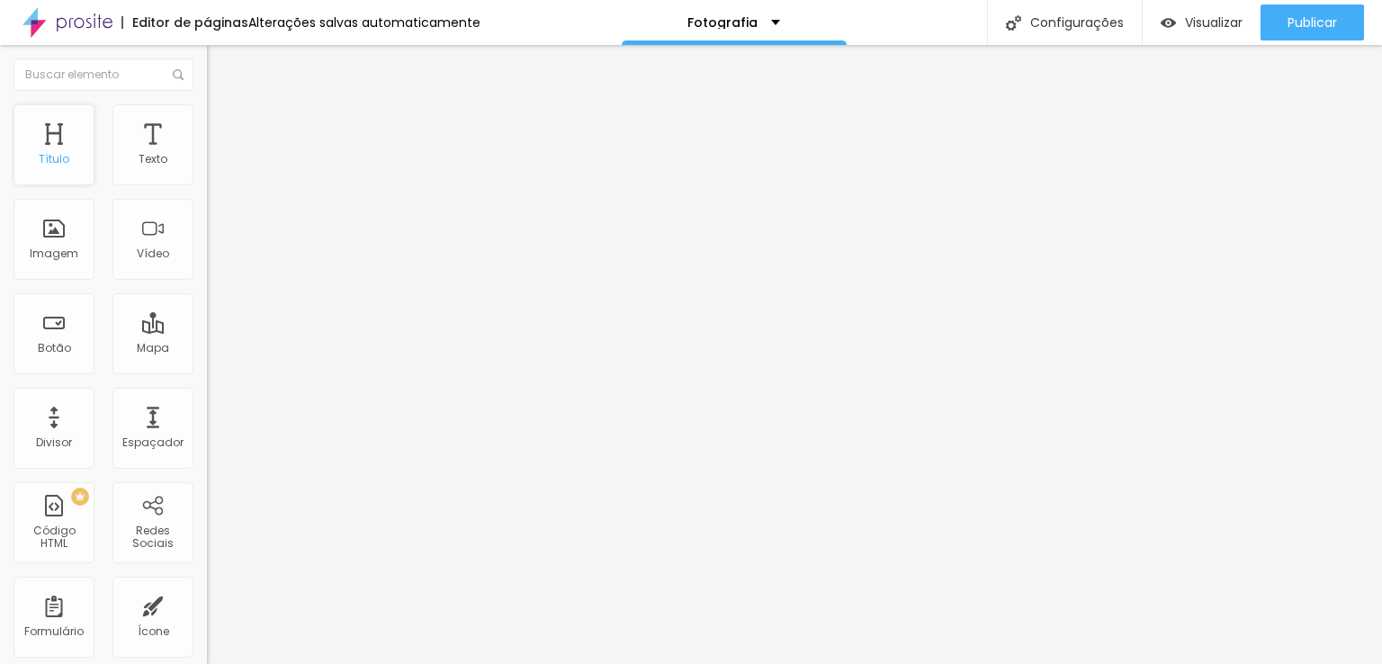
click at [65, 158] on div "Título" at bounding box center [54, 159] width 31 height 13
click at [44, 342] on div "Botão" at bounding box center [54, 348] width 33 height 13
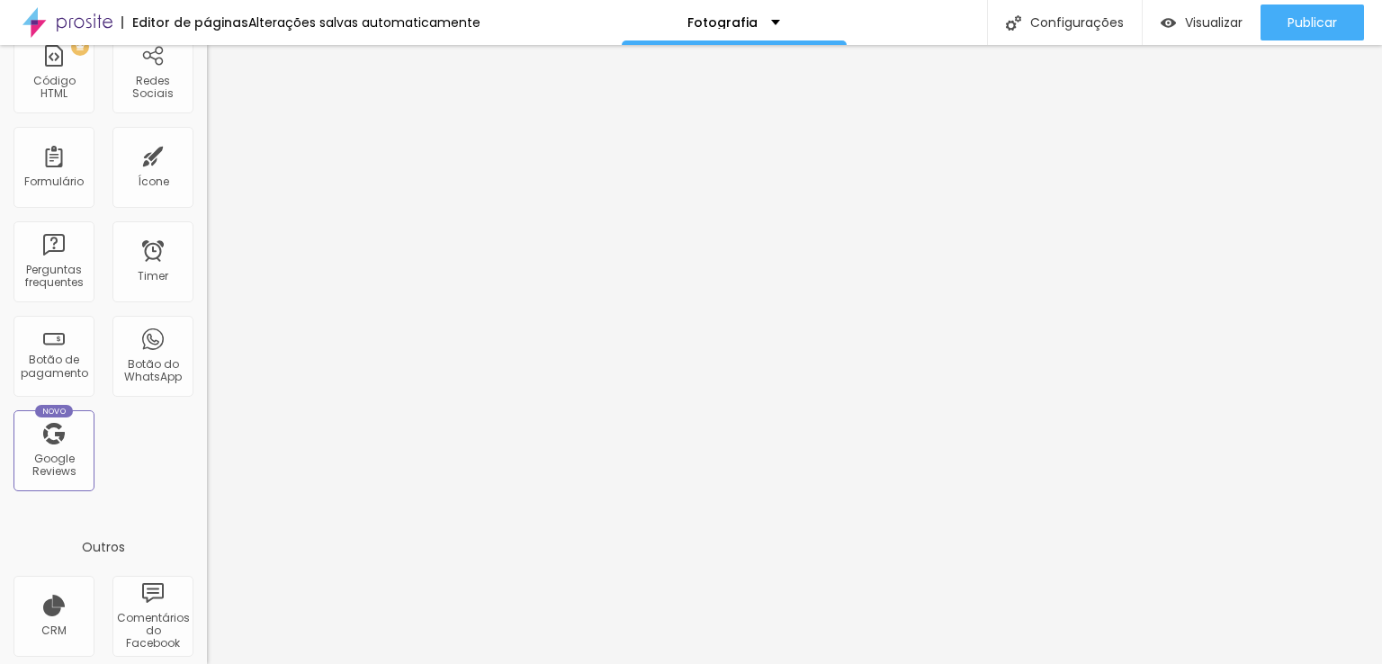
scroll to position [550, 0]
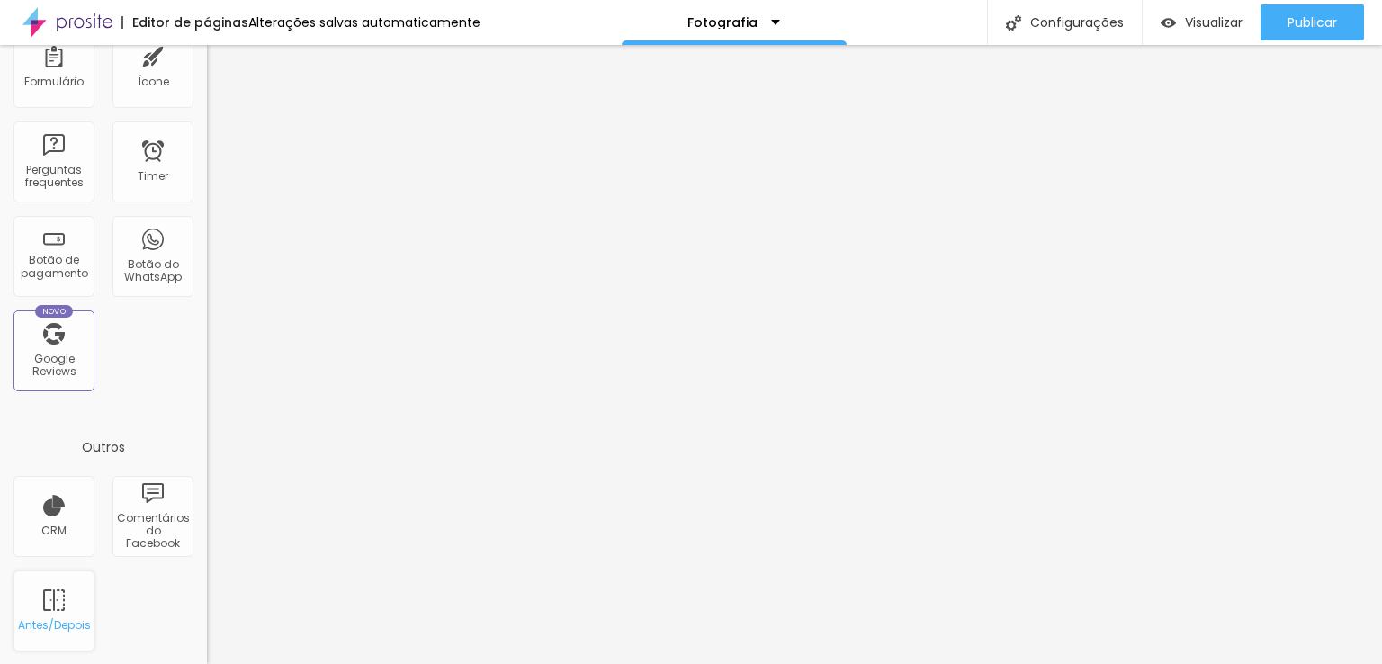
click at [50, 603] on div "Antes/Depois" at bounding box center [53, 610] width 81 height 81
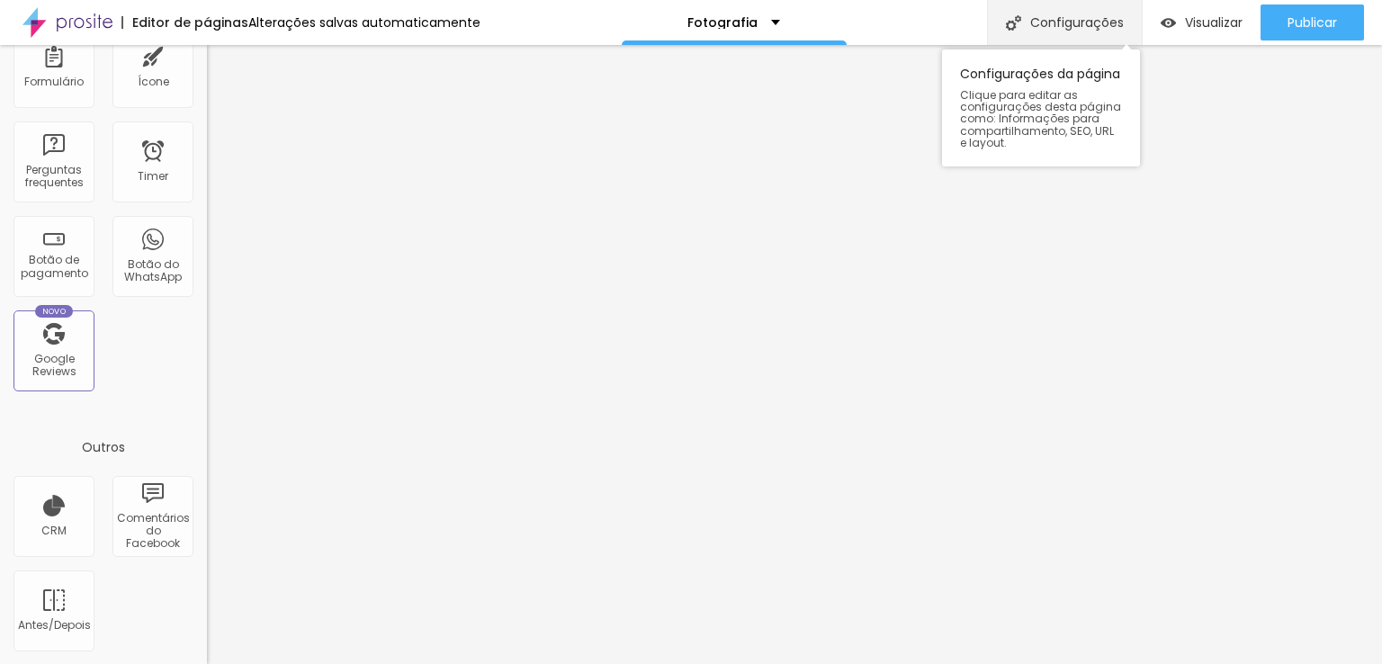
click at [1062, 17] on div "Configurações" at bounding box center [1064, 22] width 155 height 45
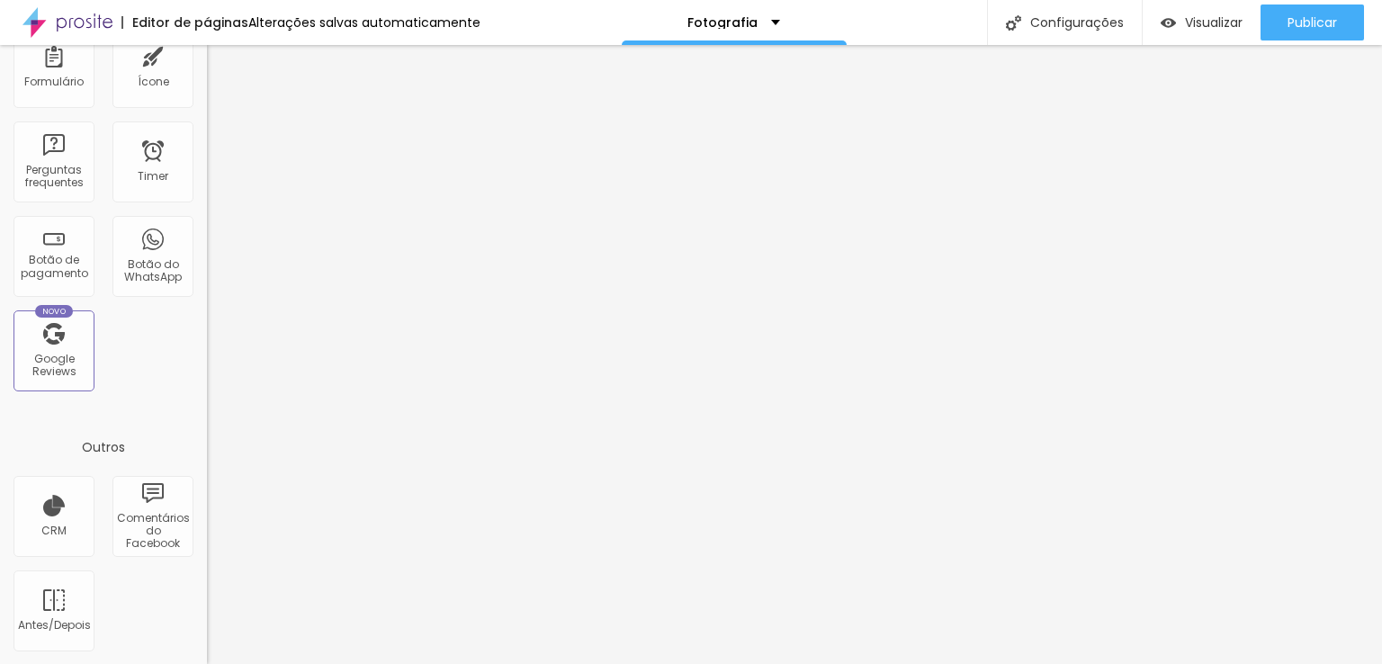
type input "/fotografiadocumental"
click at [1189, 23] on span "Visualizar" at bounding box center [1214, 22] width 58 height 14
